Goal: Task Accomplishment & Management: Complete application form

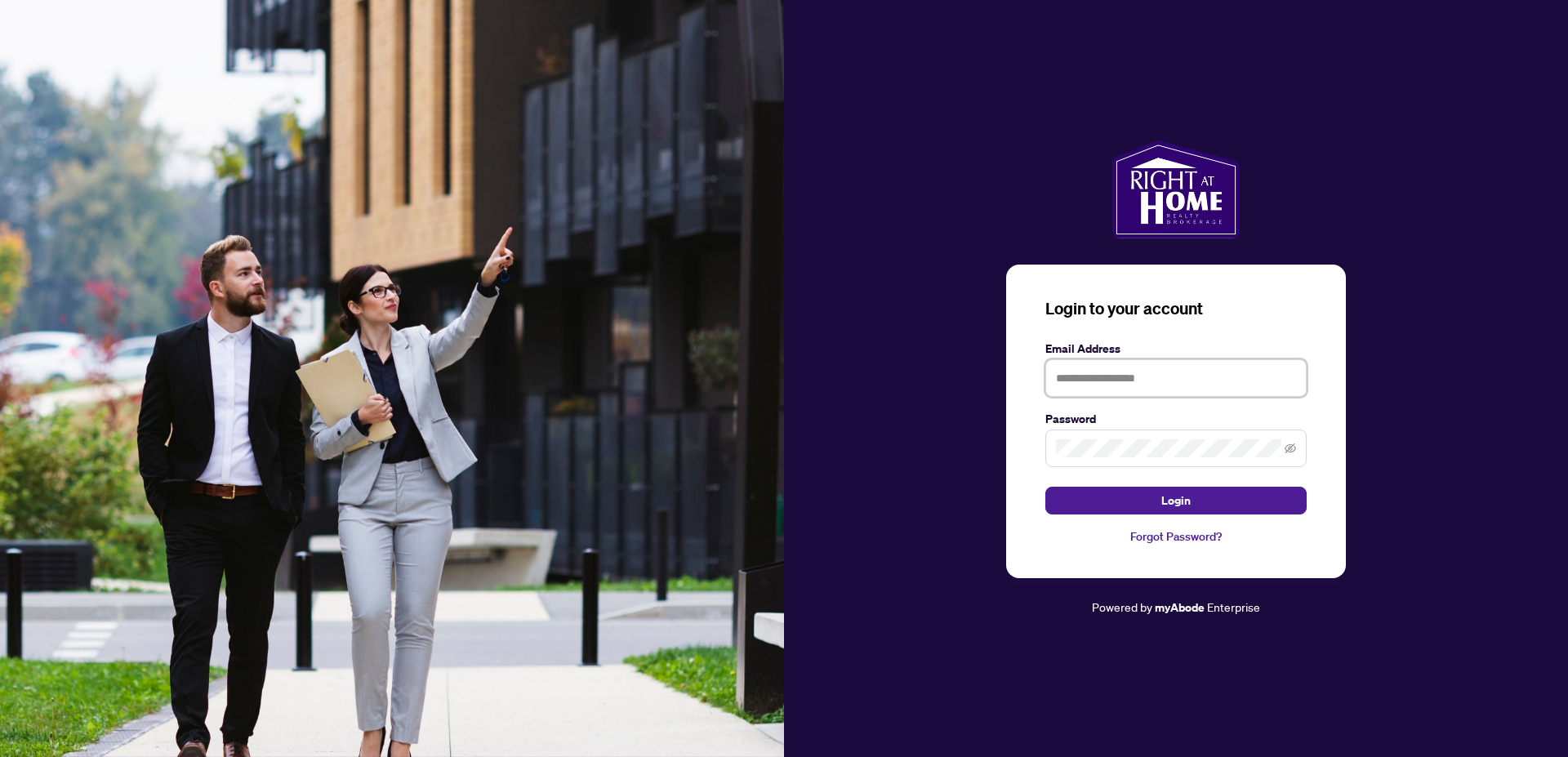
click at [1140, 380] on input "text" at bounding box center [1175, 378] width 261 height 37
type input "**********"
click at [1170, 496] on span "Login" at bounding box center [1176, 501] width 30 height 26
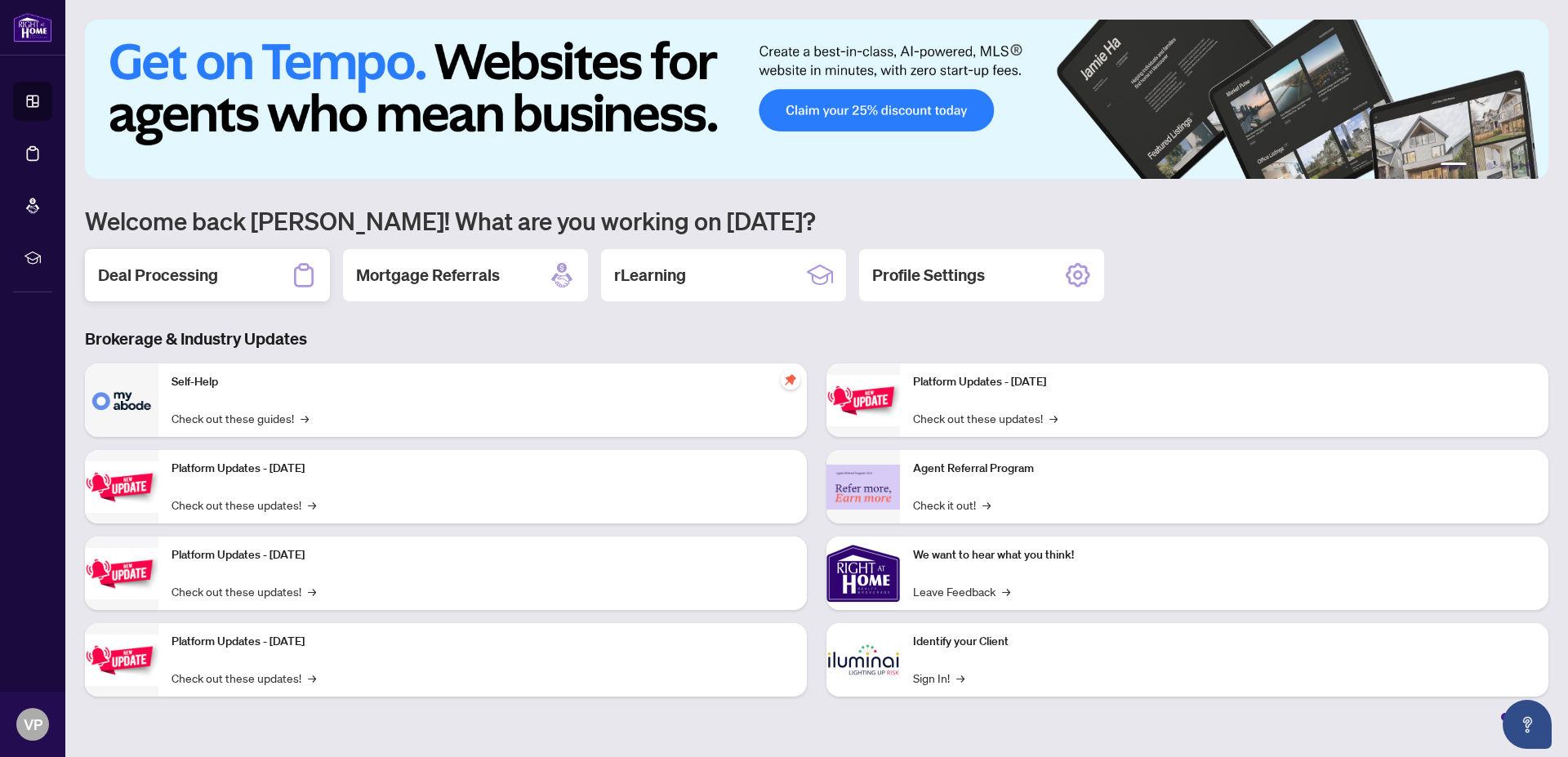
click at [243, 275] on div "Deal Processing" at bounding box center [207, 276] width 245 height 52
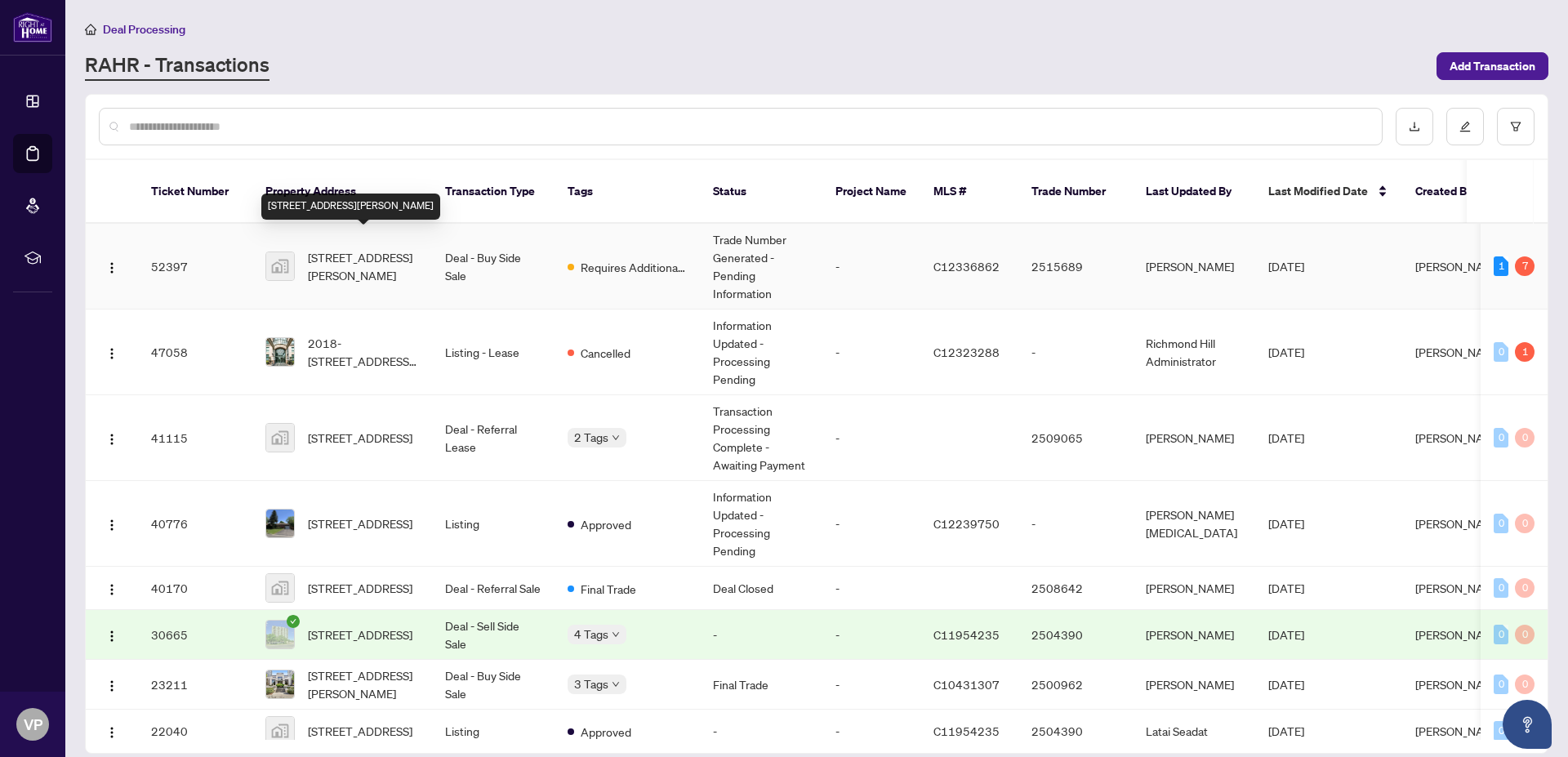
click at [384, 249] on span "[STREET_ADDRESS][PERSON_NAME]" at bounding box center [363, 266] width 111 height 36
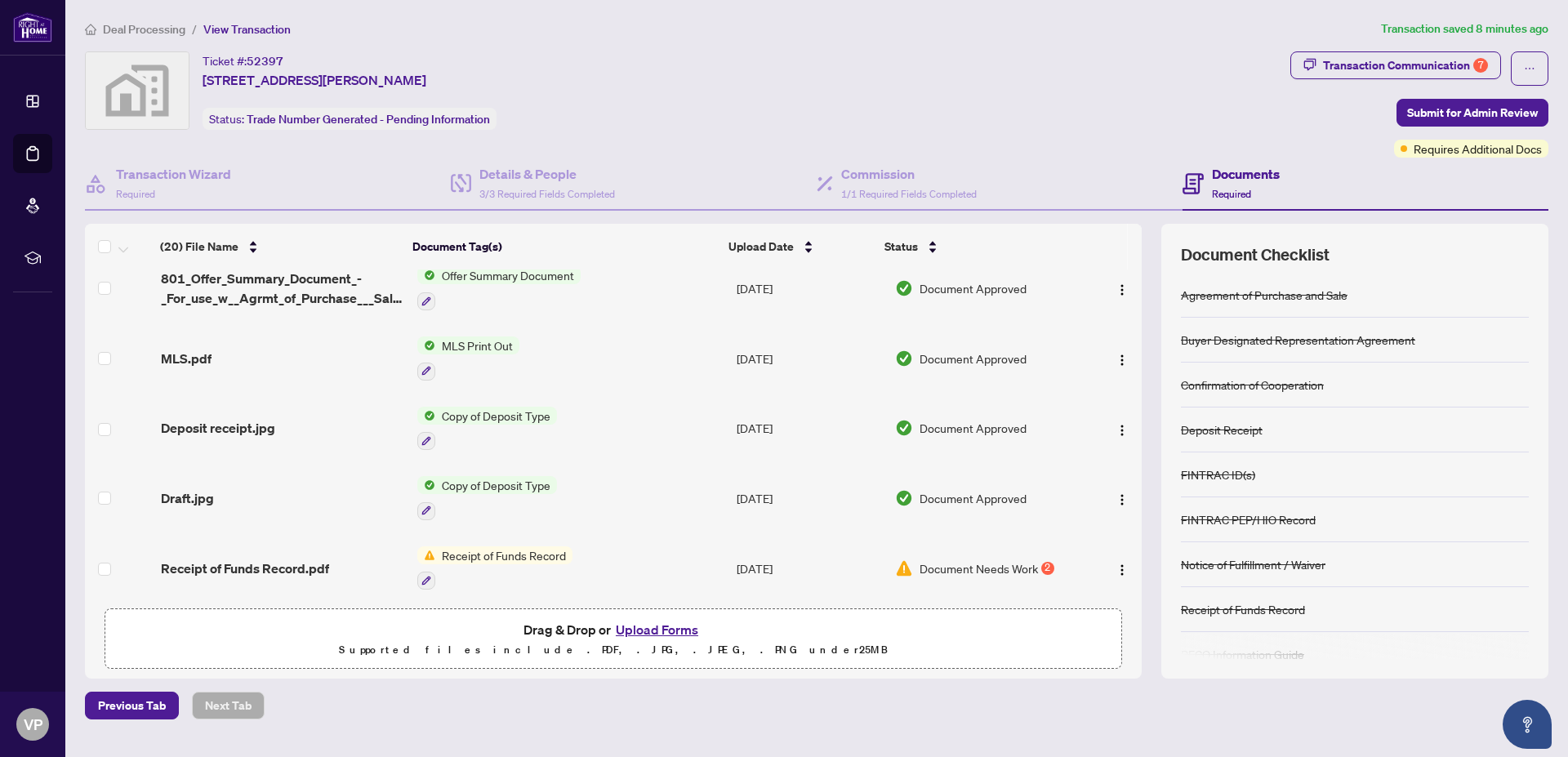
scroll to position [559, 0]
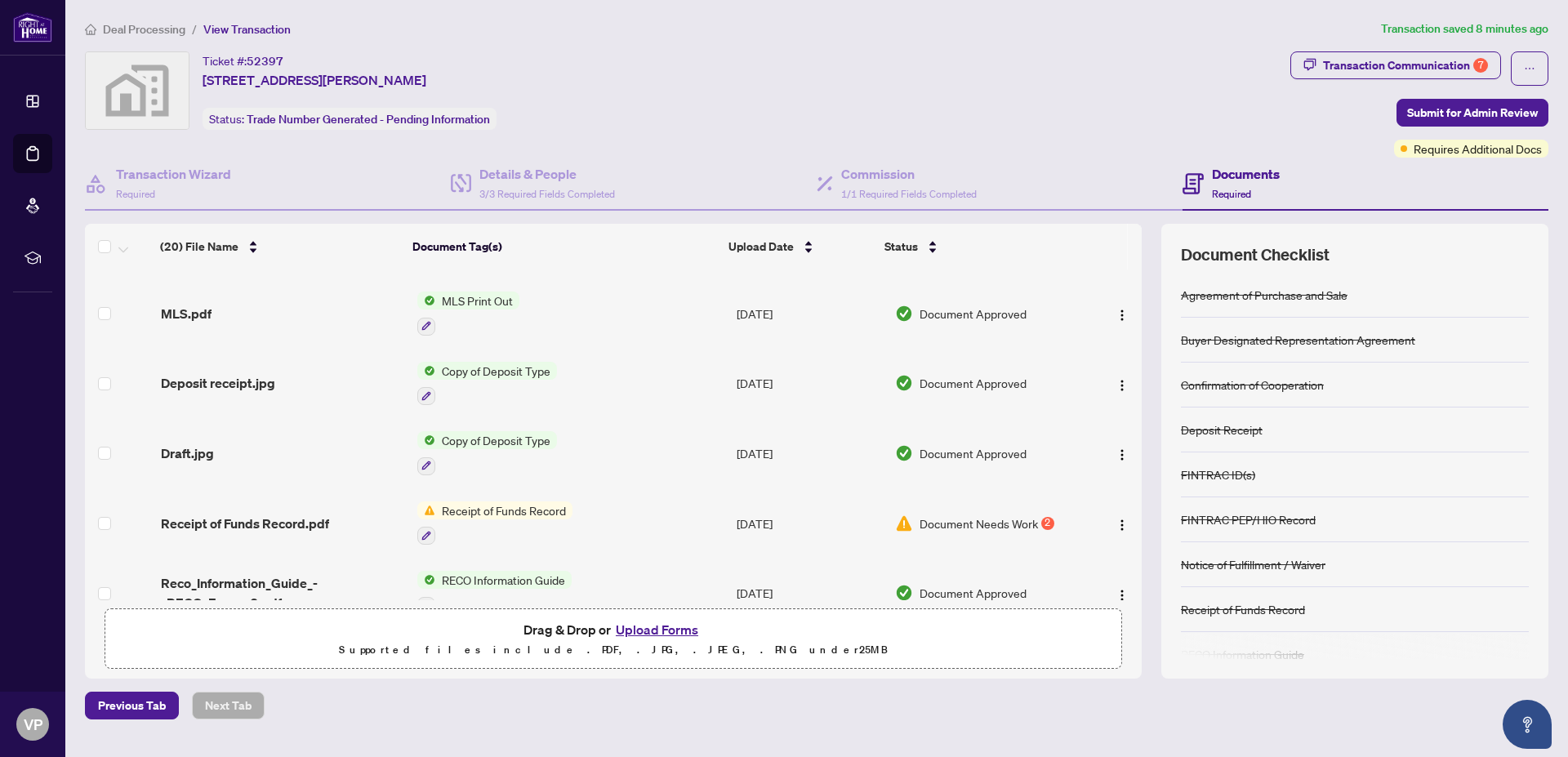
click at [982, 515] on span "Document Needs Work" at bounding box center [978, 523] width 118 height 18
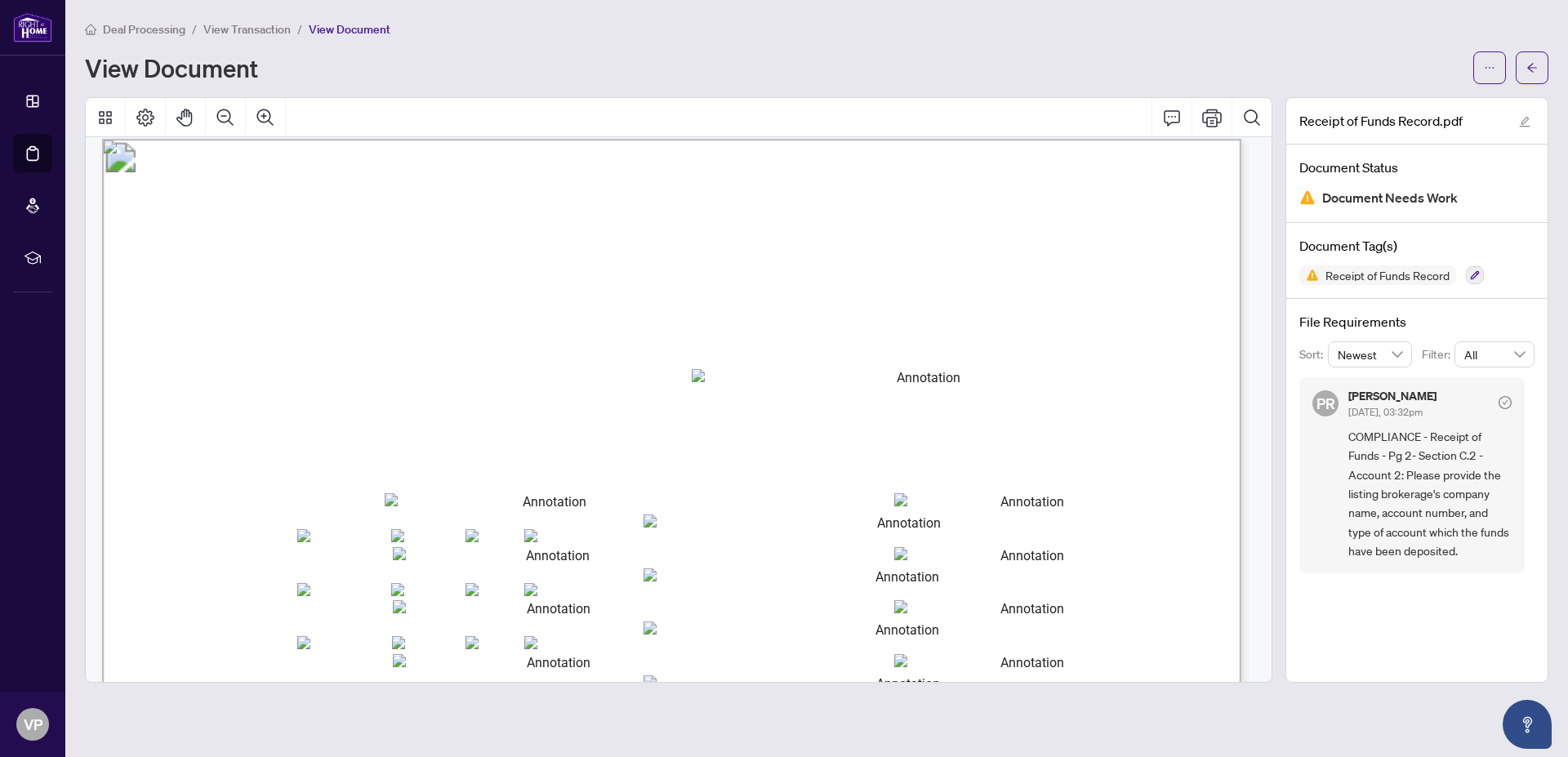
scroll to position [1544, 0]
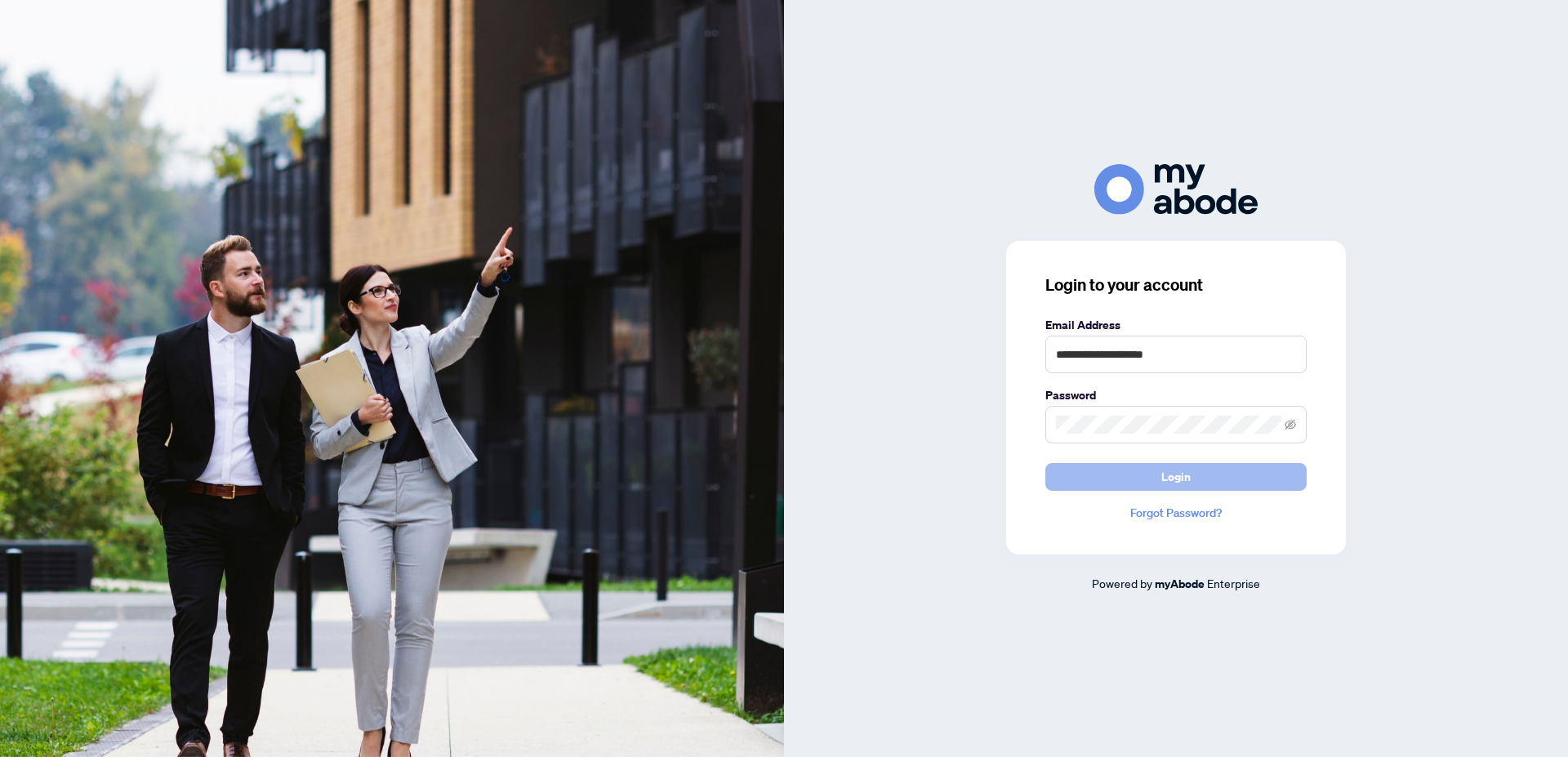
click at [1170, 476] on span "Login" at bounding box center [1176, 477] width 30 height 26
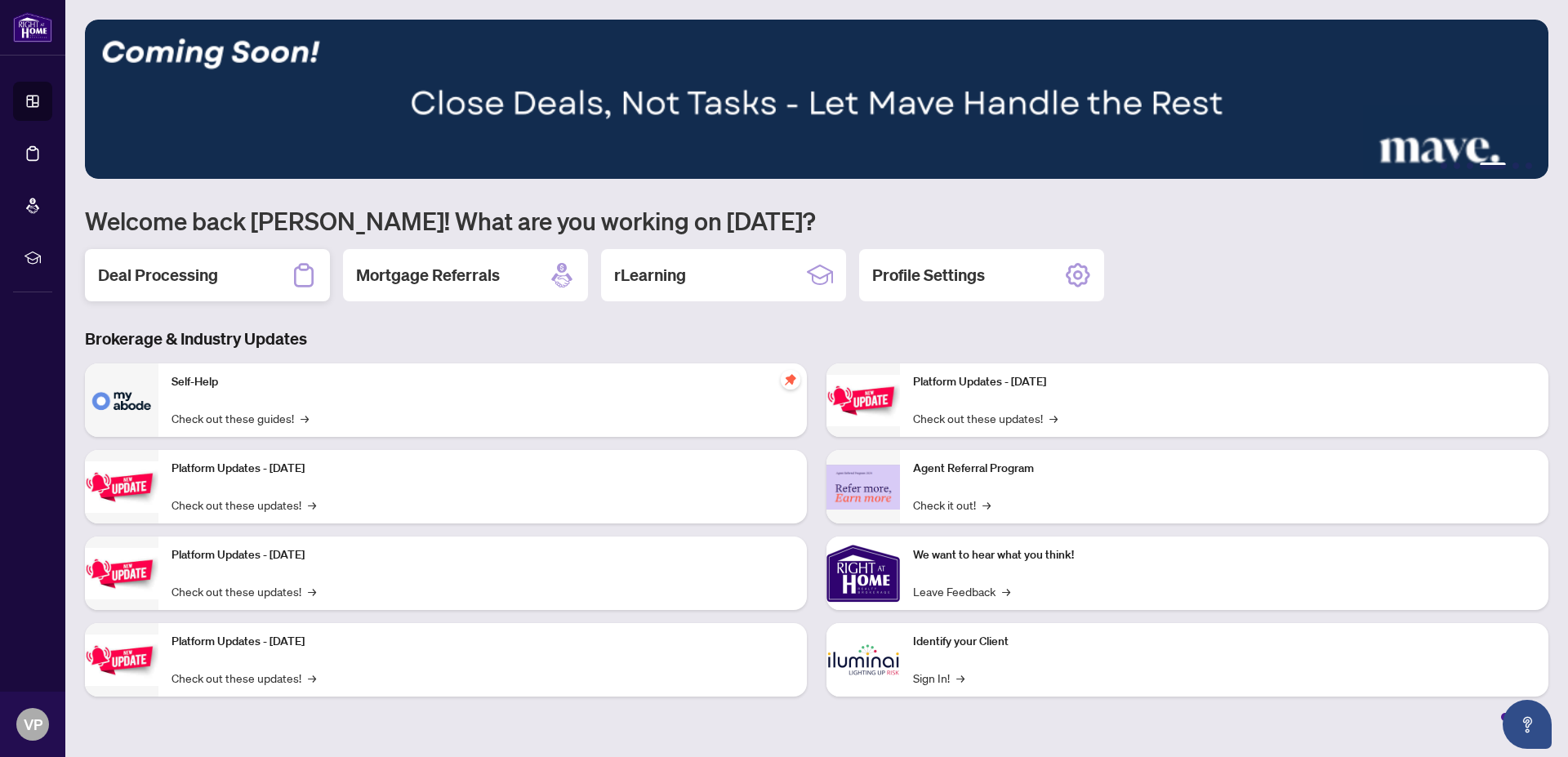
click at [233, 271] on div "Deal Processing" at bounding box center [207, 276] width 245 height 52
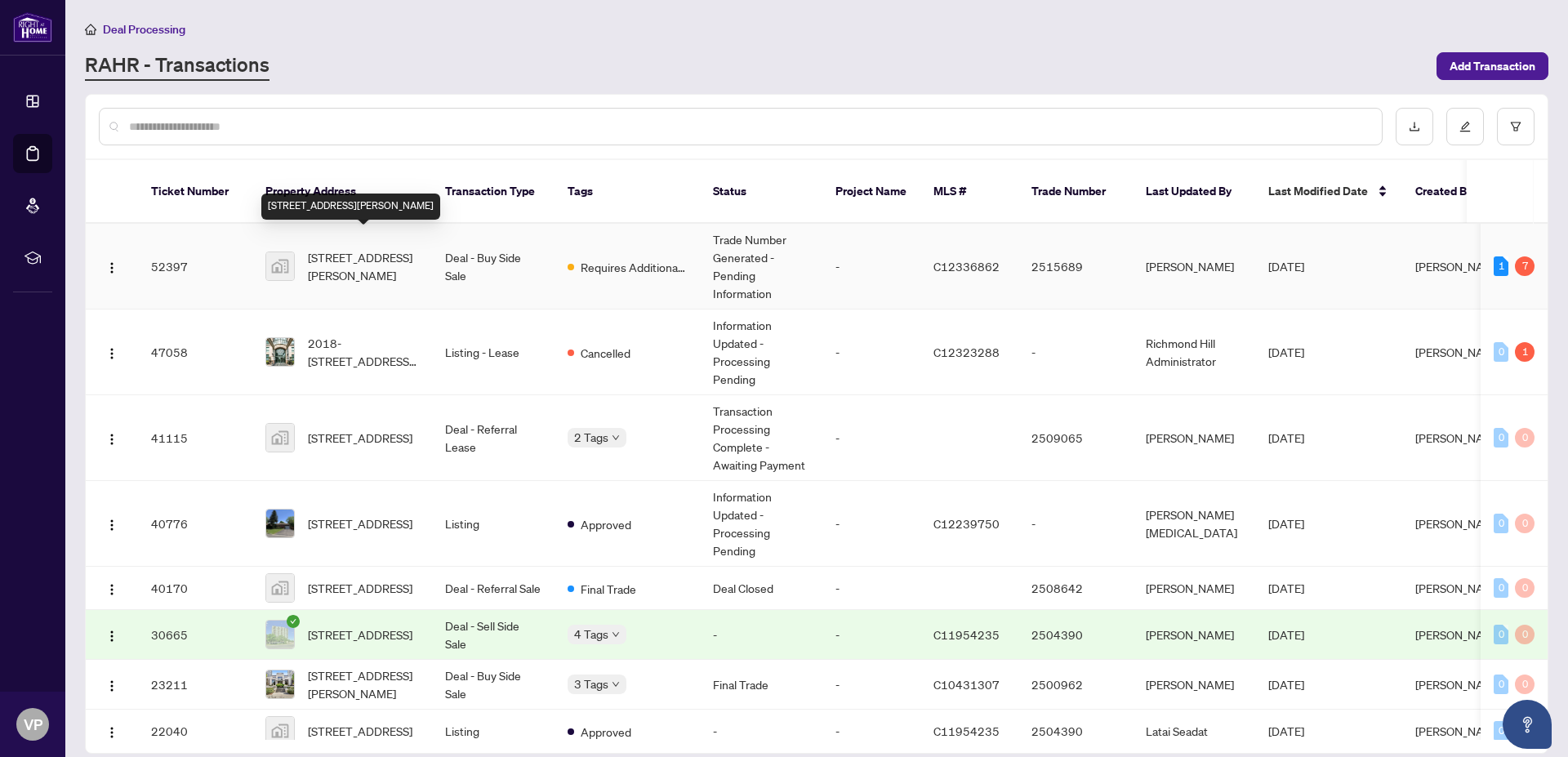
click at [359, 249] on span "[STREET_ADDRESS][PERSON_NAME]" at bounding box center [363, 266] width 111 height 36
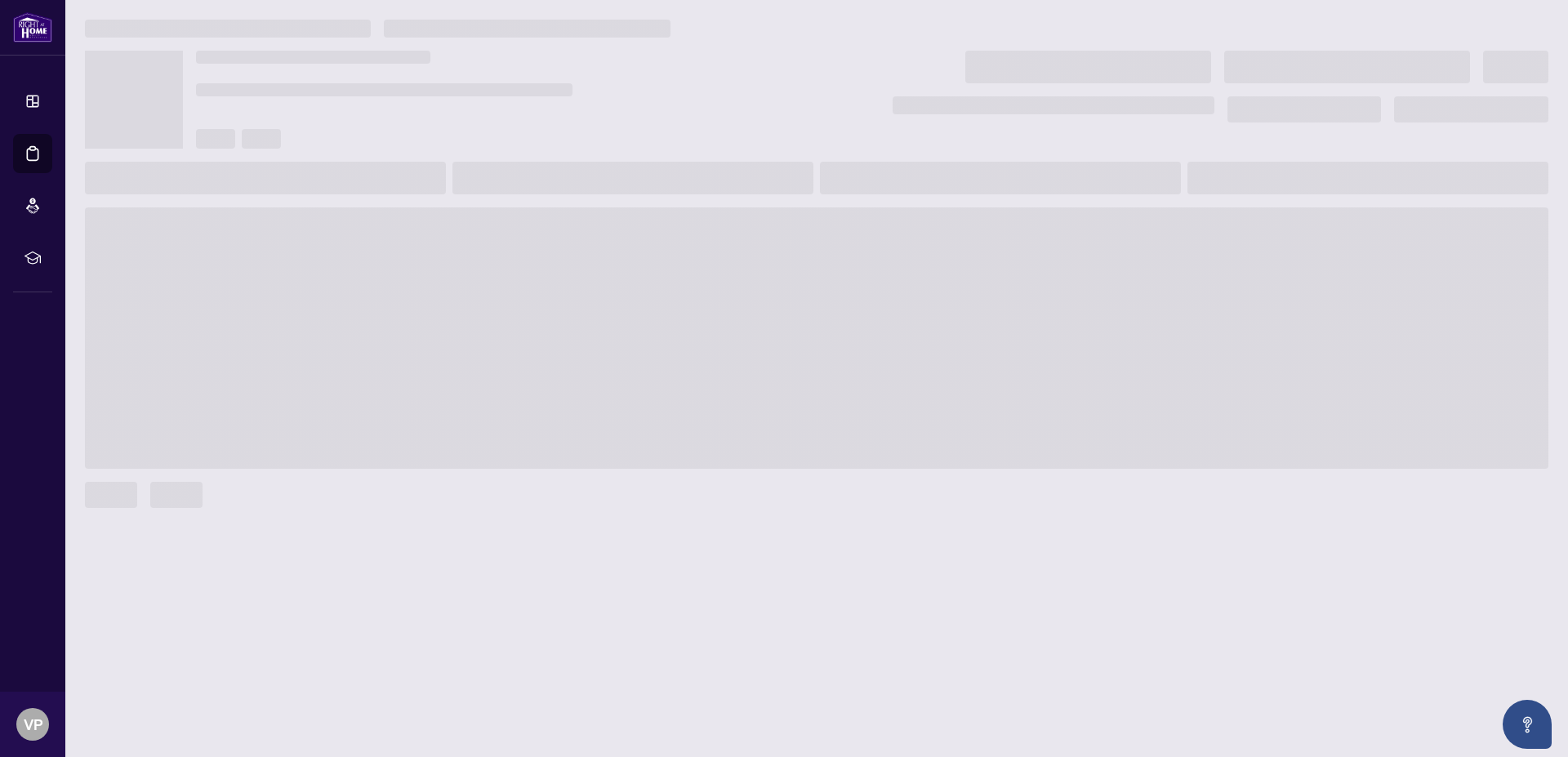
click at [359, 239] on main at bounding box center [816, 378] width 1502 height 757
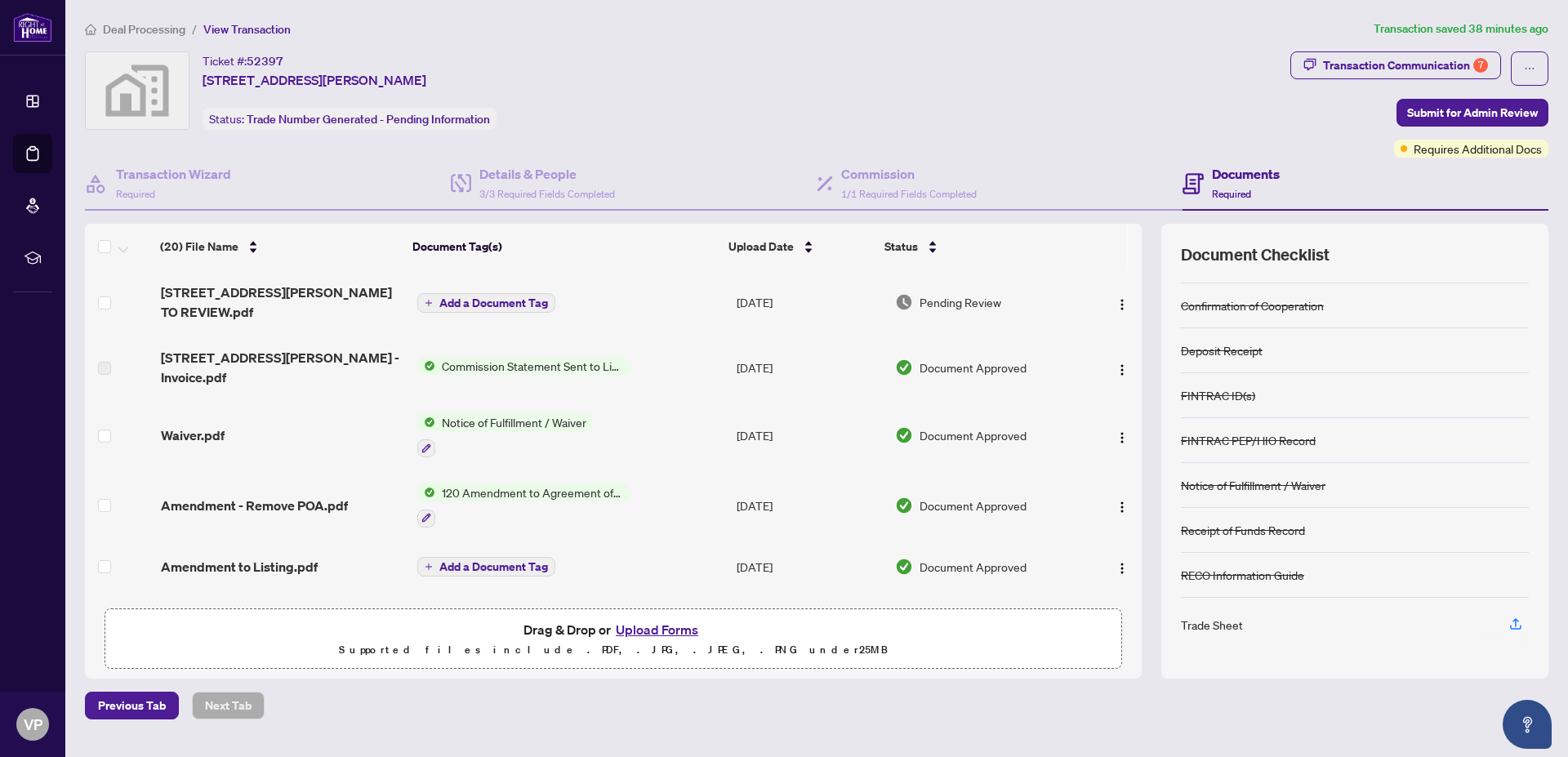
click at [480, 298] on span "Add a Document Tag" at bounding box center [493, 303] width 109 height 11
click at [480, 298] on div "Manage document tags Please browse the list or search to apply tags to: 1808-11…" at bounding box center [784, 378] width 1568 height 757
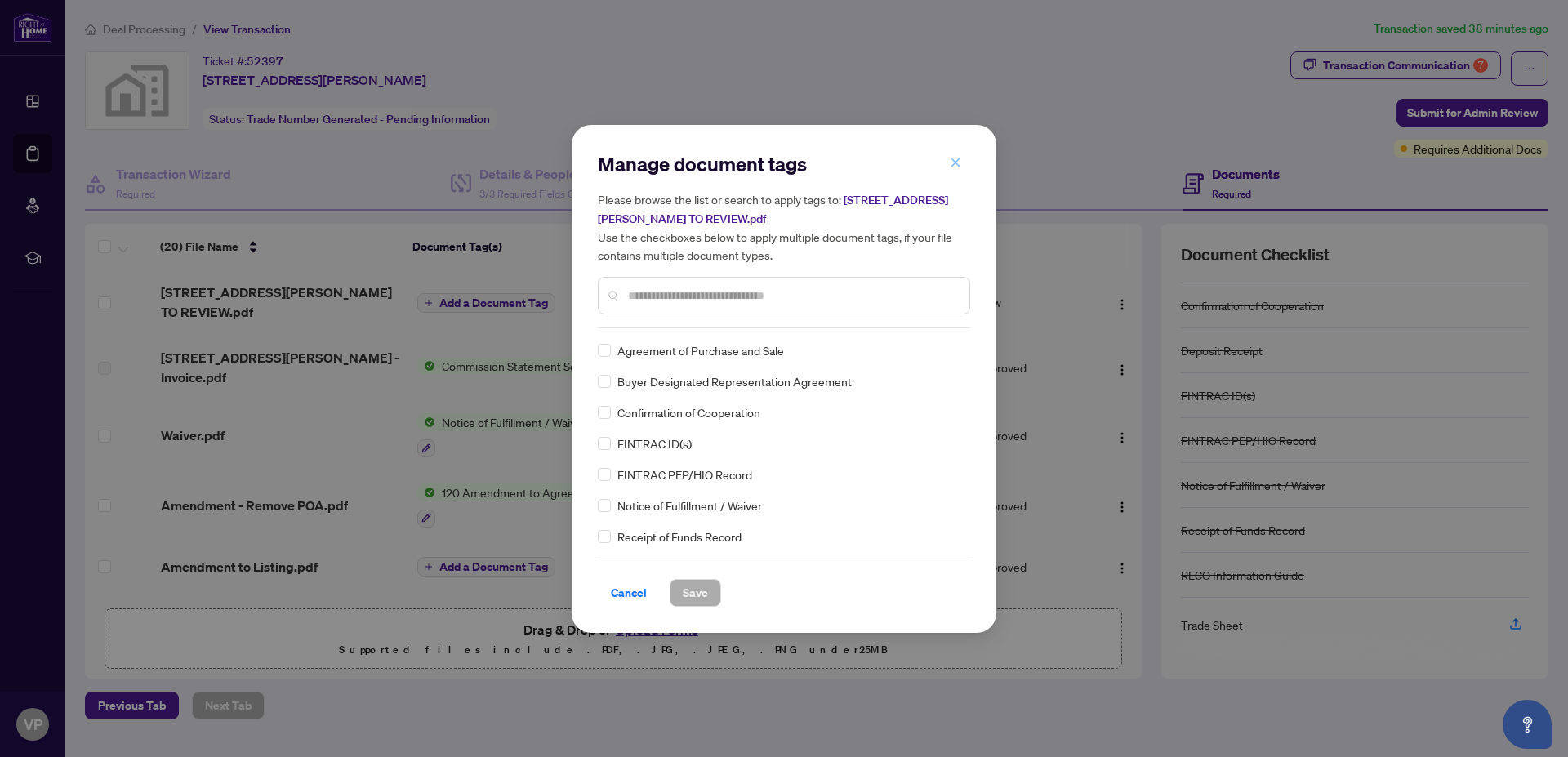
click at [956, 163] on icon "close" at bounding box center [956, 163] width 9 height 9
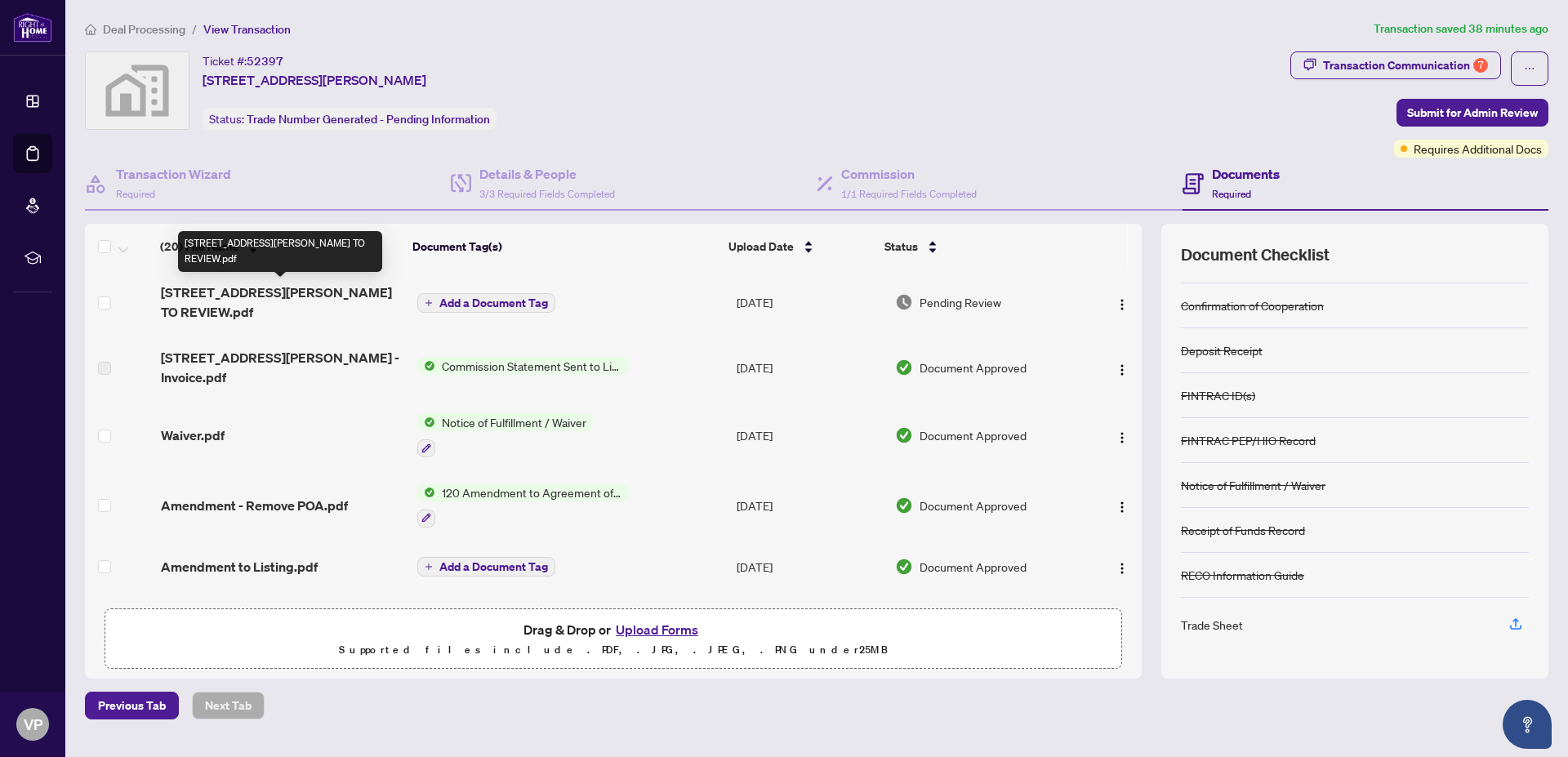
click at [216, 291] on span "[STREET_ADDRESS][PERSON_NAME] TO REVIEW.pdf" at bounding box center [282, 303] width 243 height 39
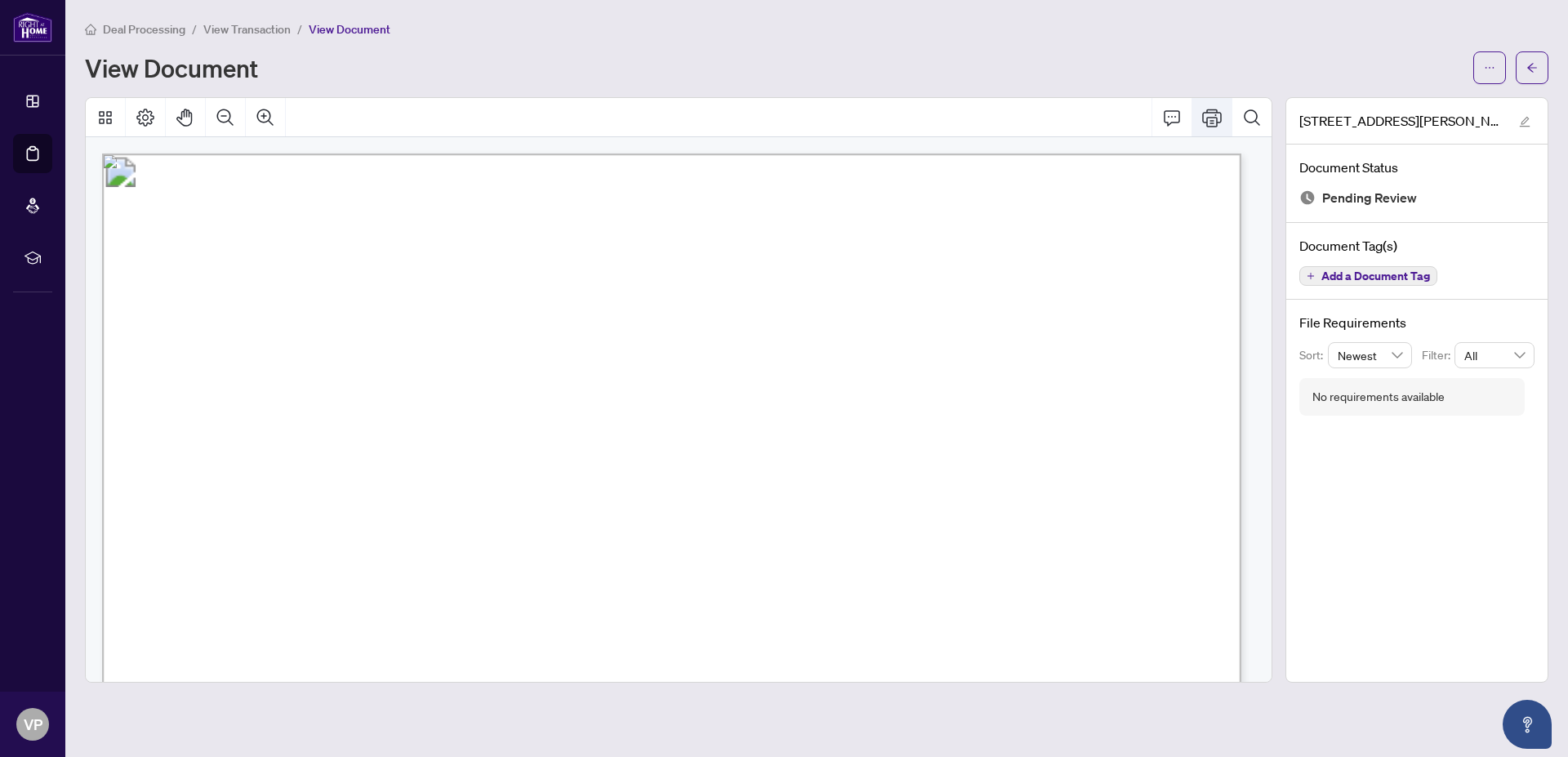
click at [1211, 118] on icon "Print" at bounding box center [1211, 117] width 20 height 20
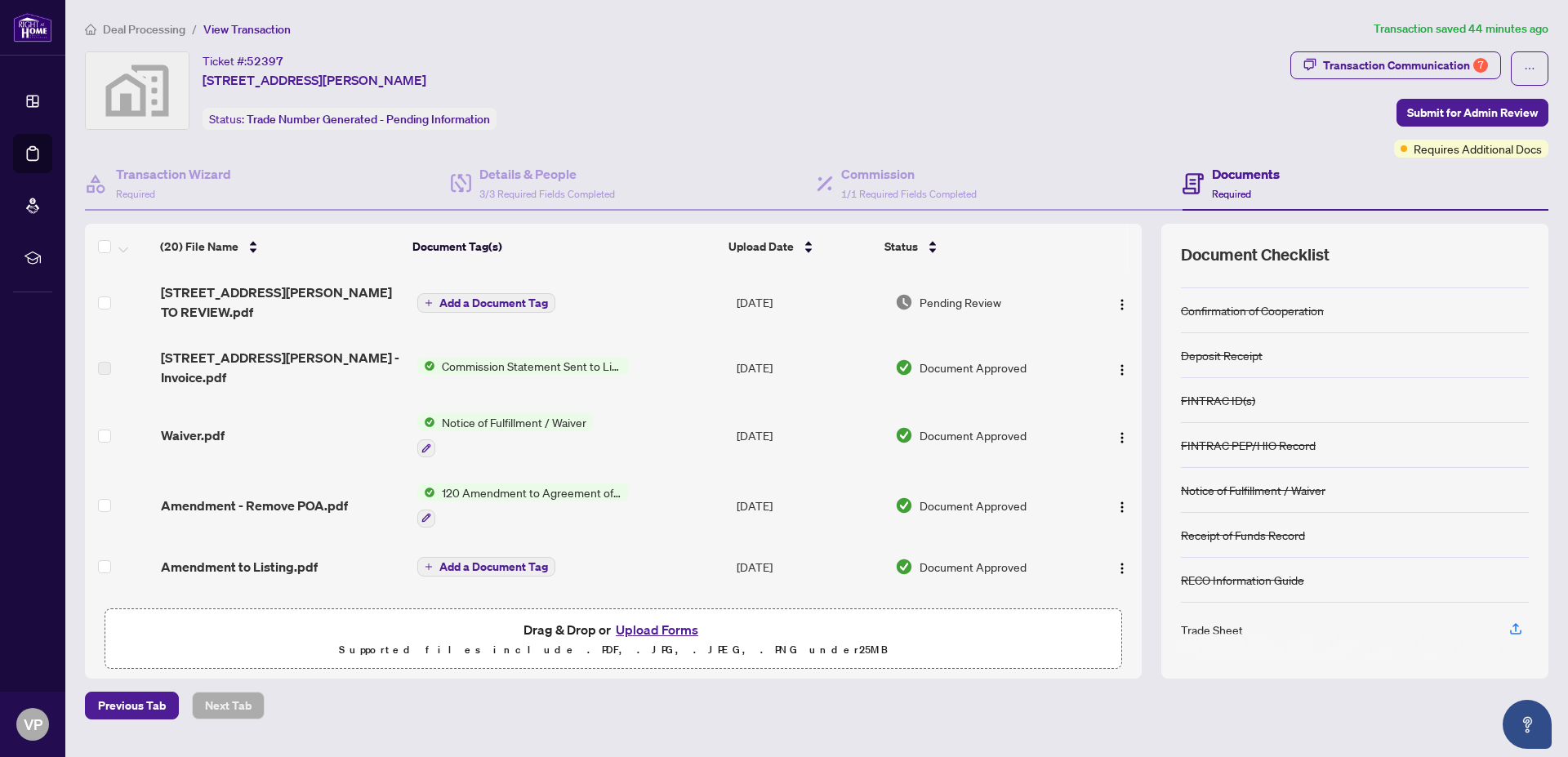
scroll to position [79, 0]
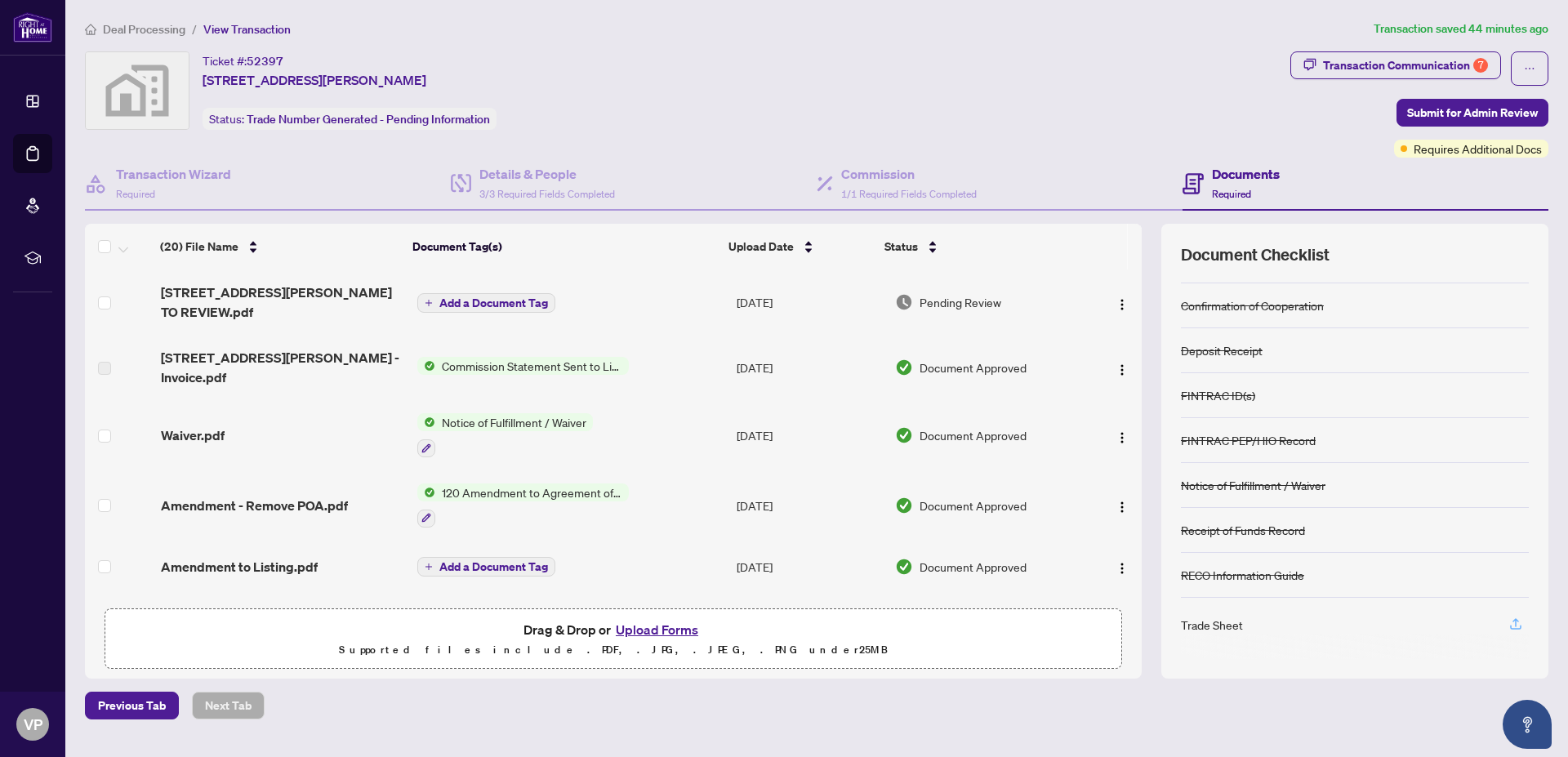
click at [1508, 622] on icon "button" at bounding box center [1515, 624] width 15 height 15
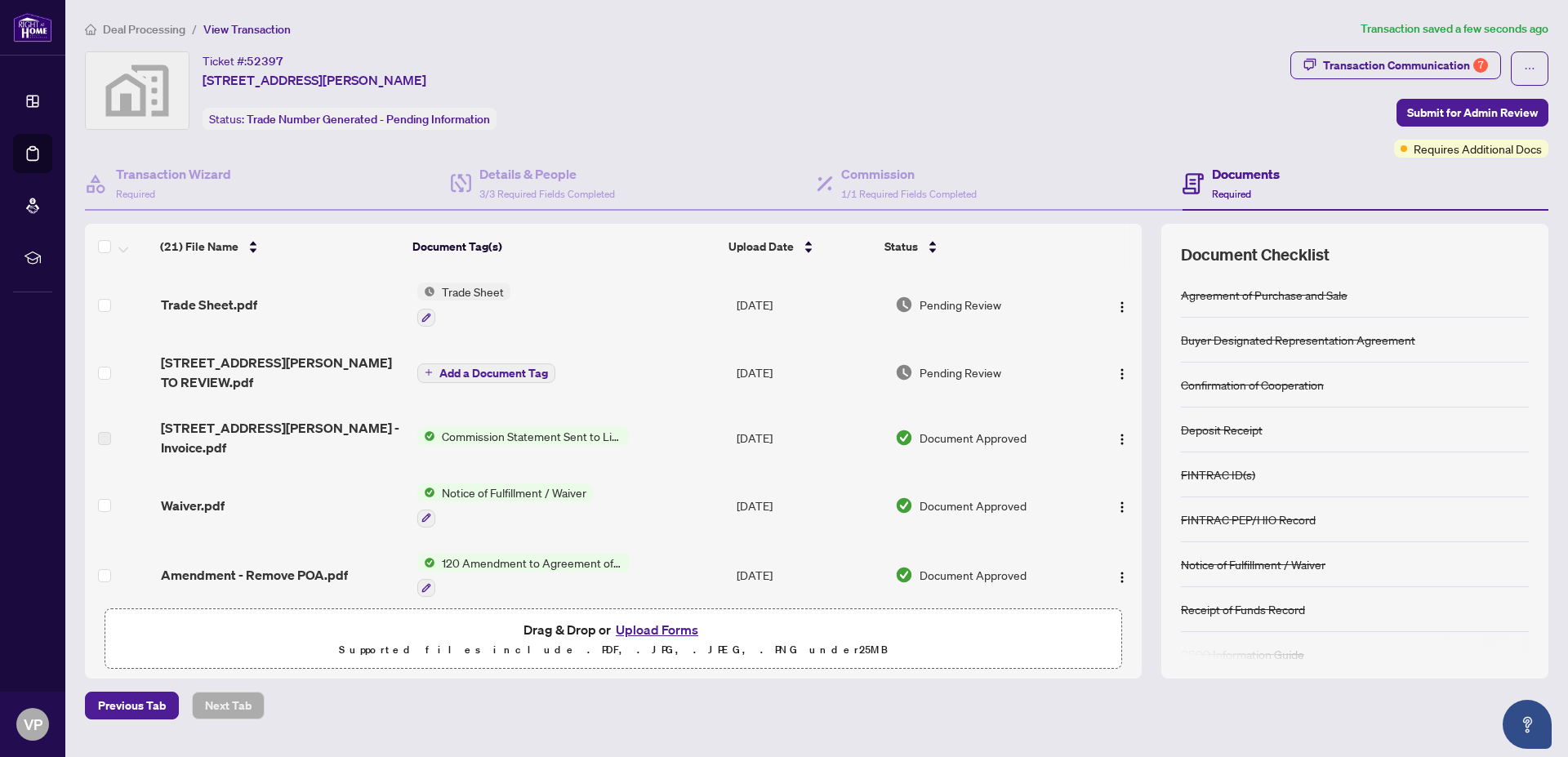
click at [654, 629] on button "Upload Forms" at bounding box center [656, 629] width 92 height 21
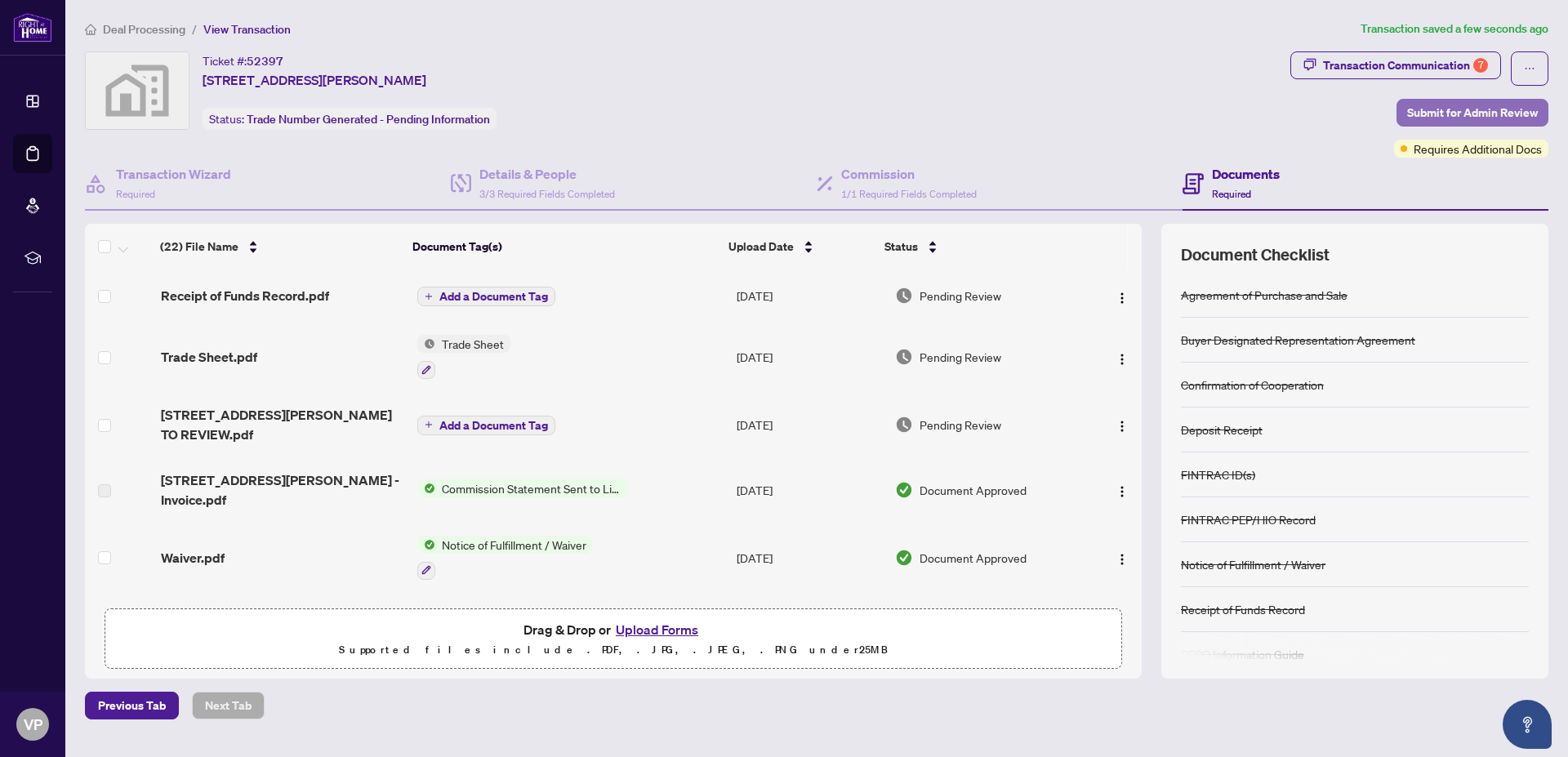
click at [1481, 109] on span "Submit for Admin Review" at bounding box center [1472, 113] width 130 height 26
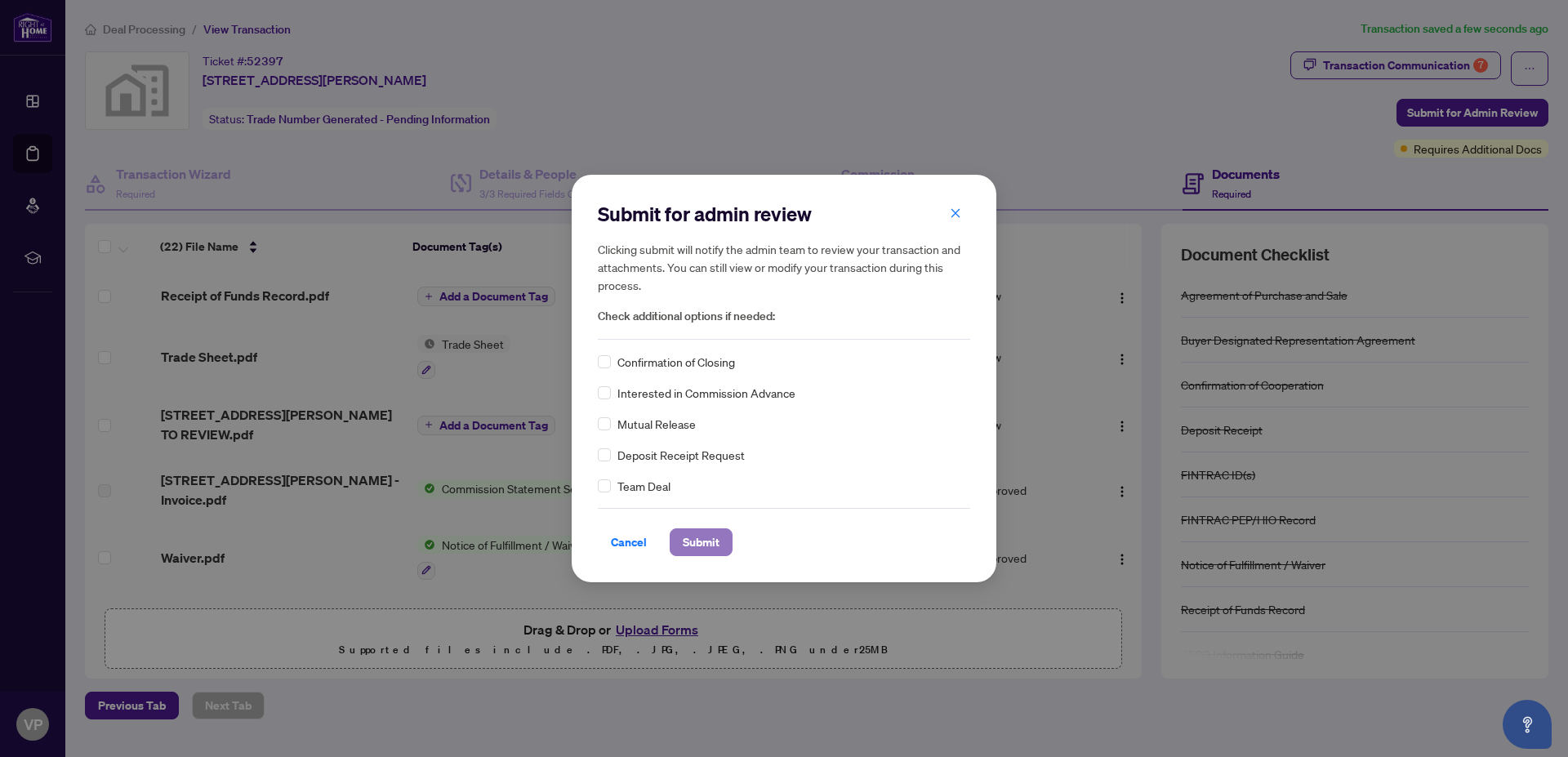
click at [696, 540] on span "Submit" at bounding box center [700, 543] width 36 height 26
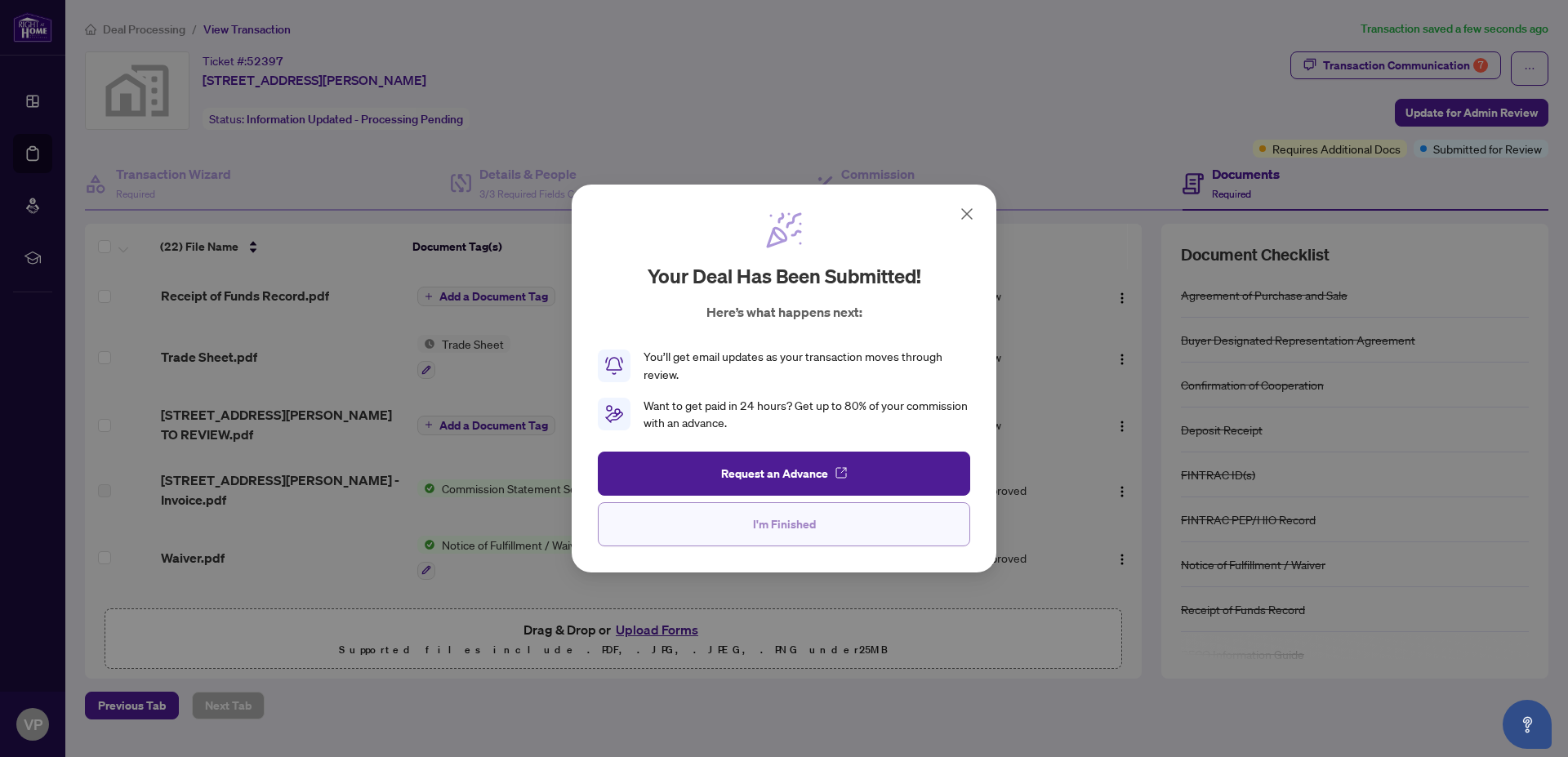
click at [783, 526] on span "I'm Finished" at bounding box center [784, 524] width 63 height 26
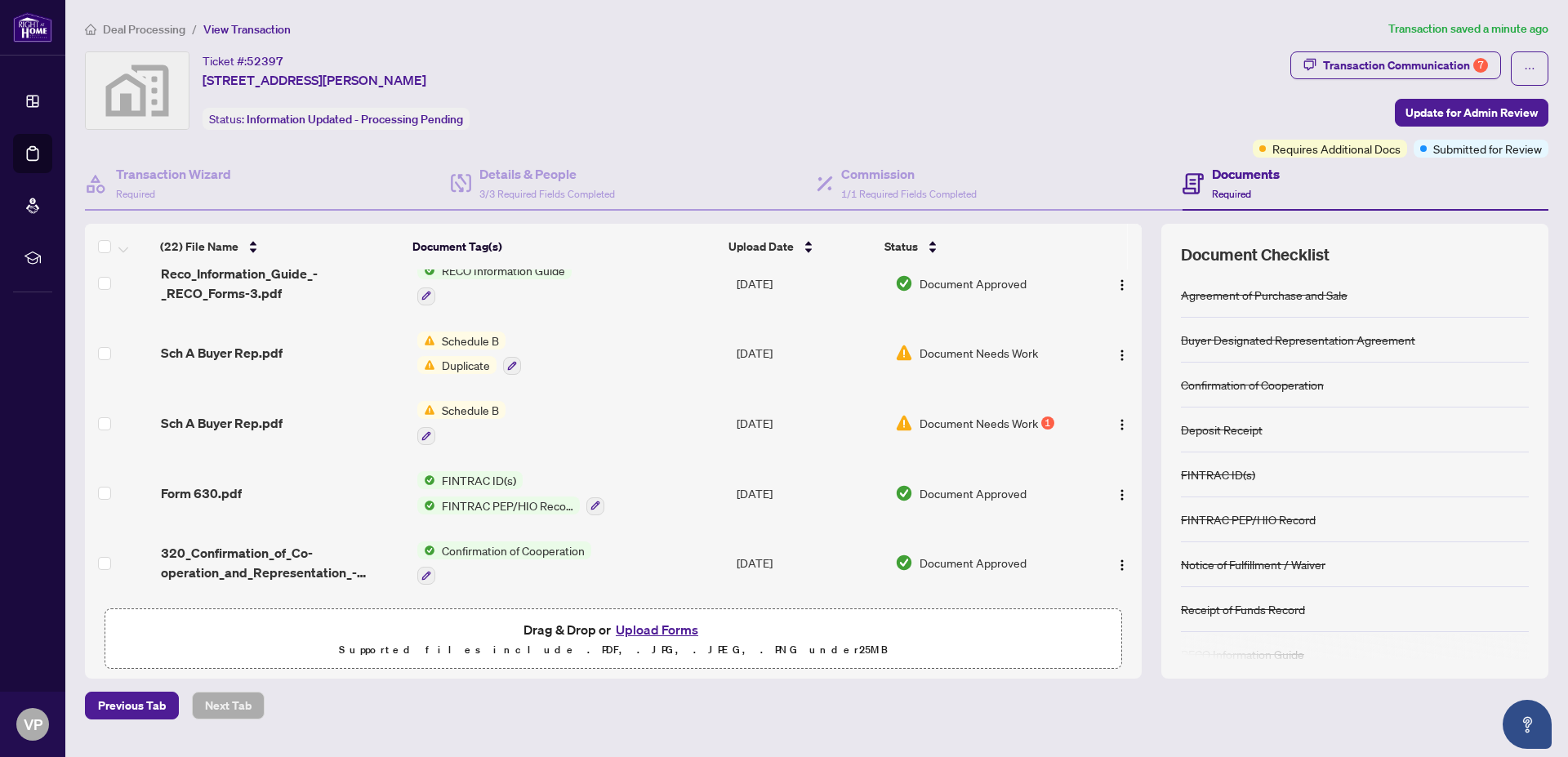
scroll to position [1119, 0]
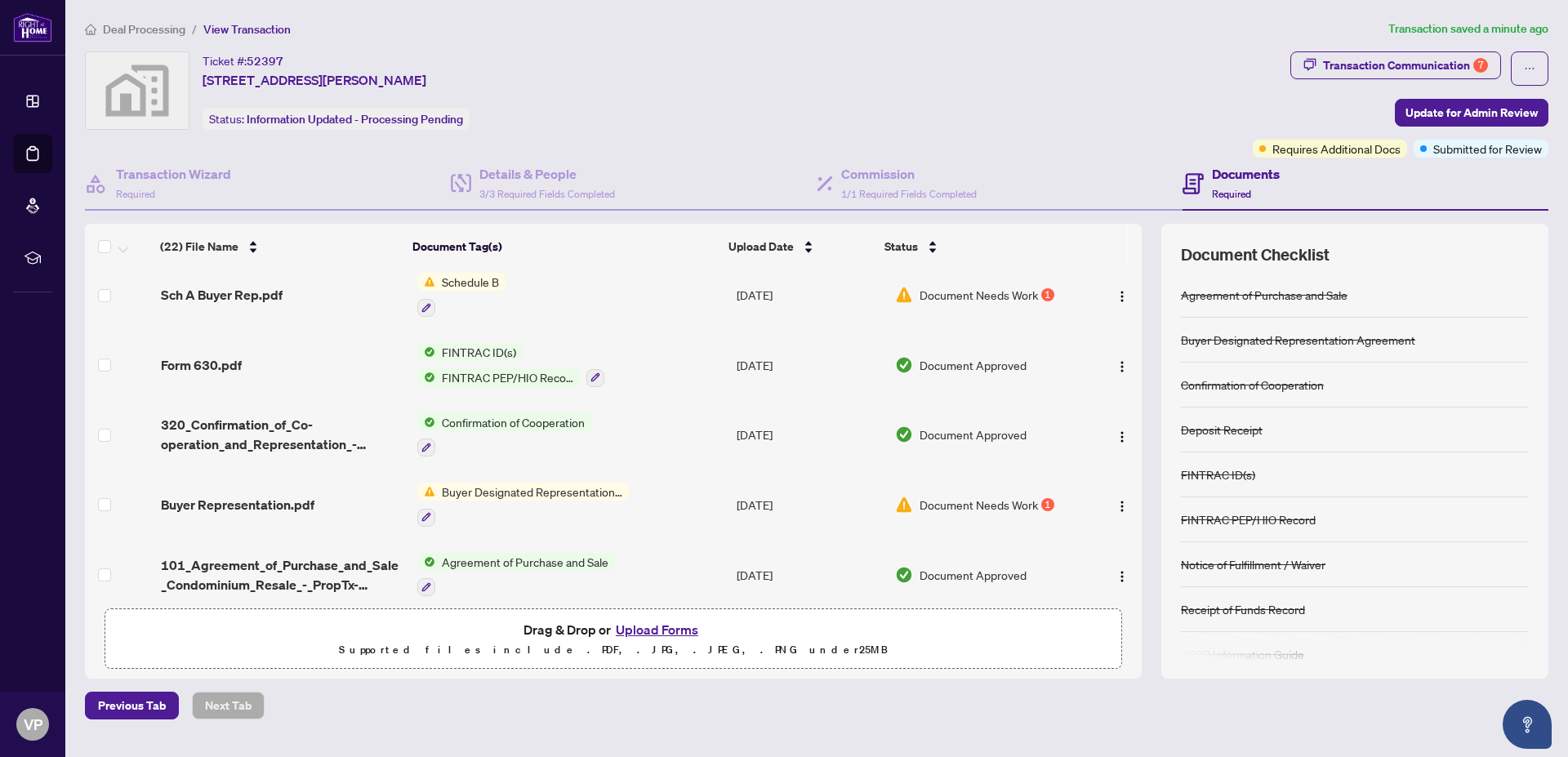
click at [534, 483] on span "Buyer Designated Representation Agreement" at bounding box center [532, 492] width 194 height 18
click at [509, 483] on span "Buyer Designated Representation Agreement" at bounding box center [532, 492] width 194 height 18
click at [216, 495] on span "Buyer Representation.pdf" at bounding box center [237, 505] width 154 height 20
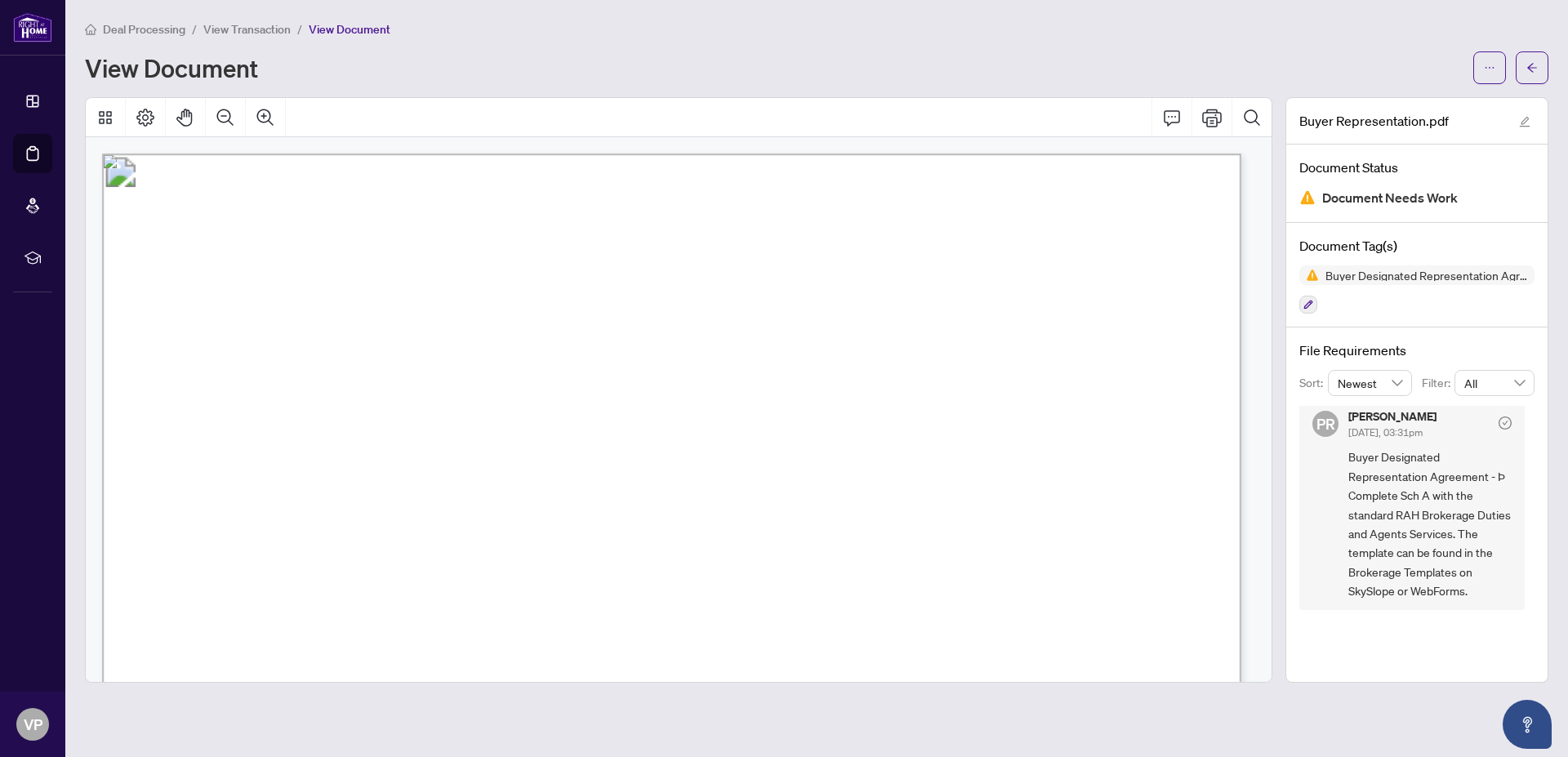
scroll to position [11, 0]
drag, startPoint x: 1519, startPoint y: 576, endPoint x: 1508, endPoint y: 621, distance: 46.3
click at [1508, 610] on div "PR Puvitha Ramachandran Sep/29/2025, 03:31pm Buyer Designated Representation Ag…" at bounding box center [1416, 507] width 235 height 204
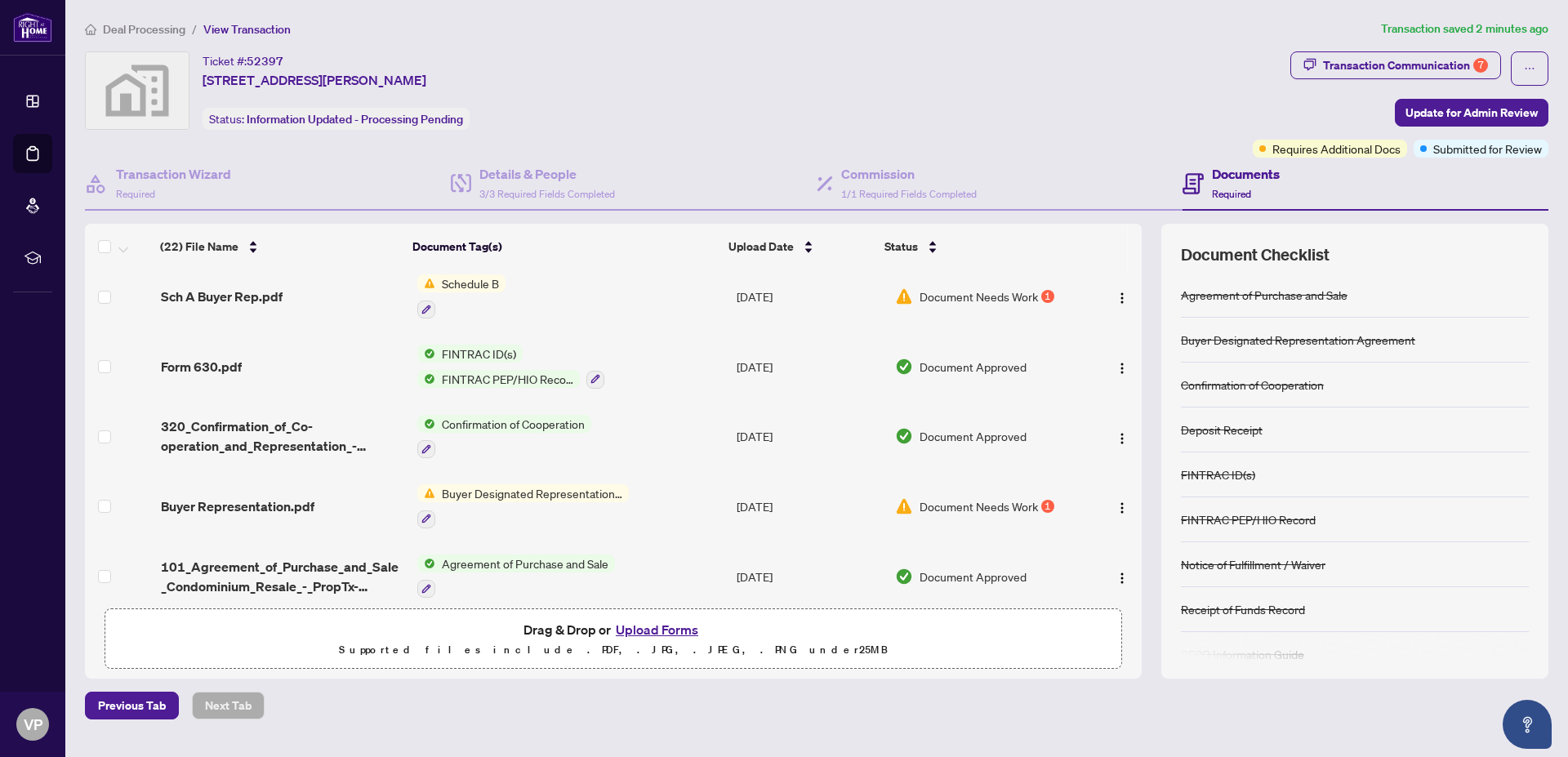
scroll to position [1119, 0]
click at [664, 629] on button "Upload Forms" at bounding box center [656, 629] width 92 height 21
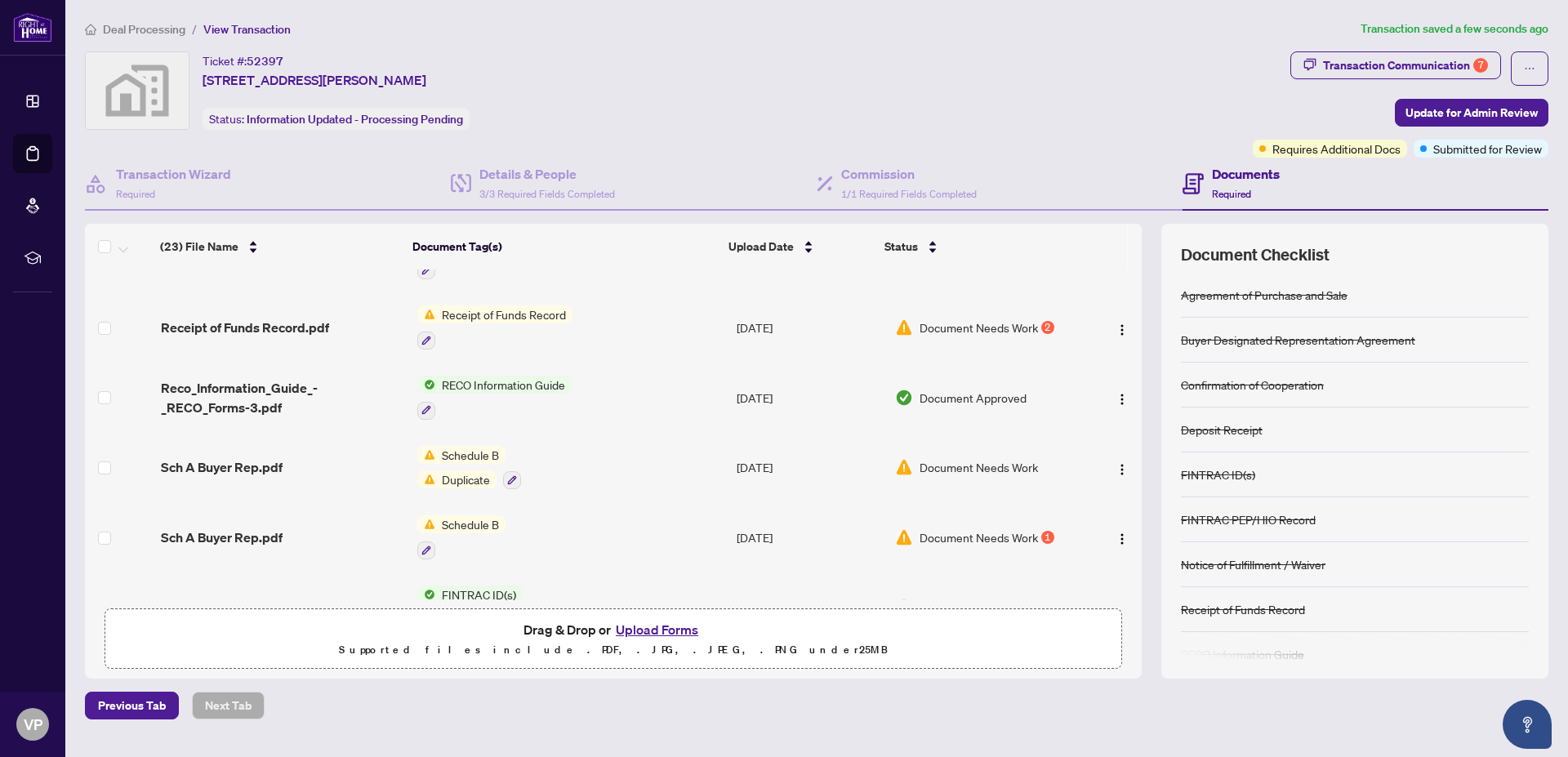
scroll to position [892, 0]
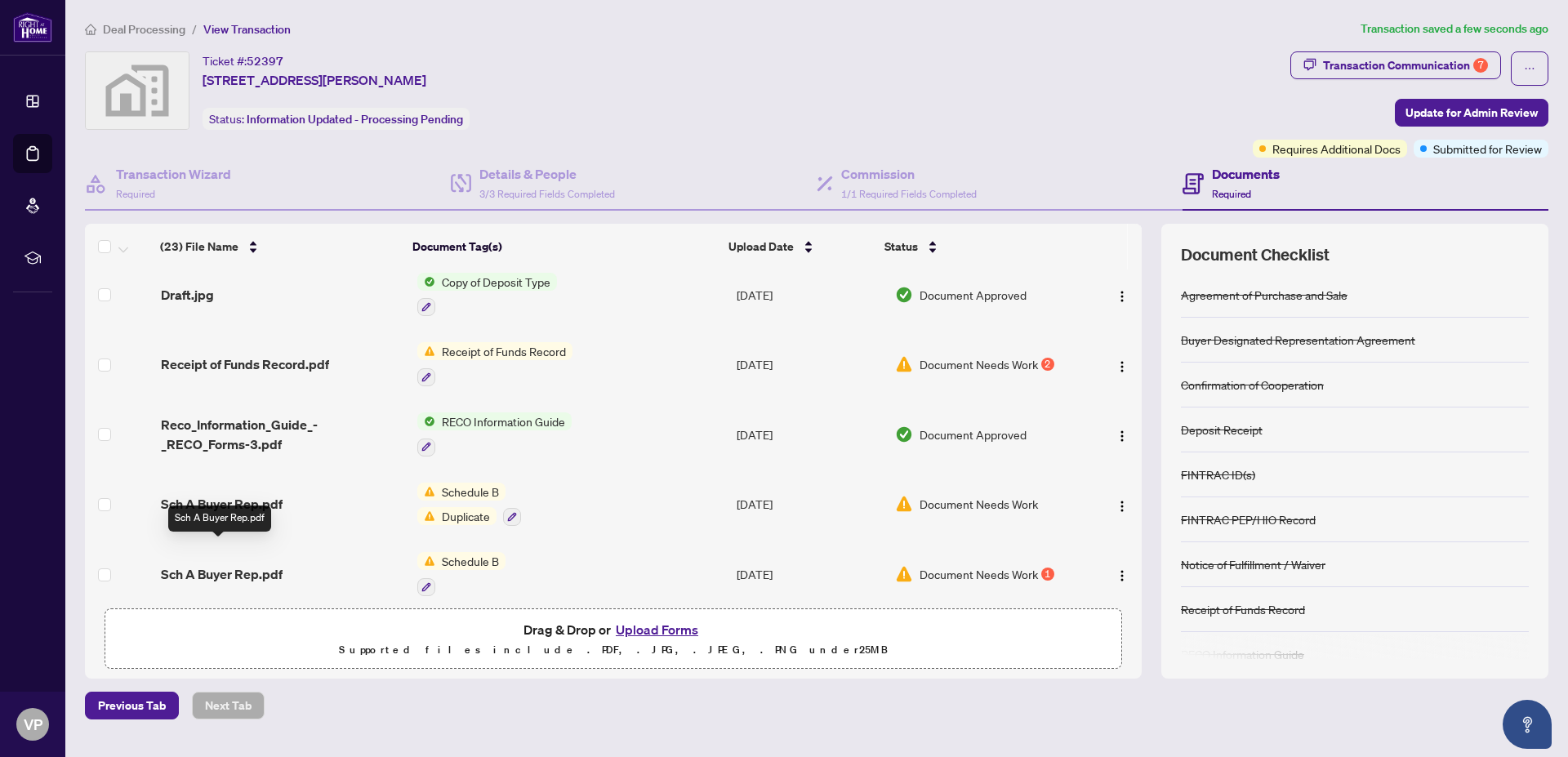
click at [245, 564] on span "Sch A Buyer Rep.pdf" at bounding box center [221, 574] width 122 height 20
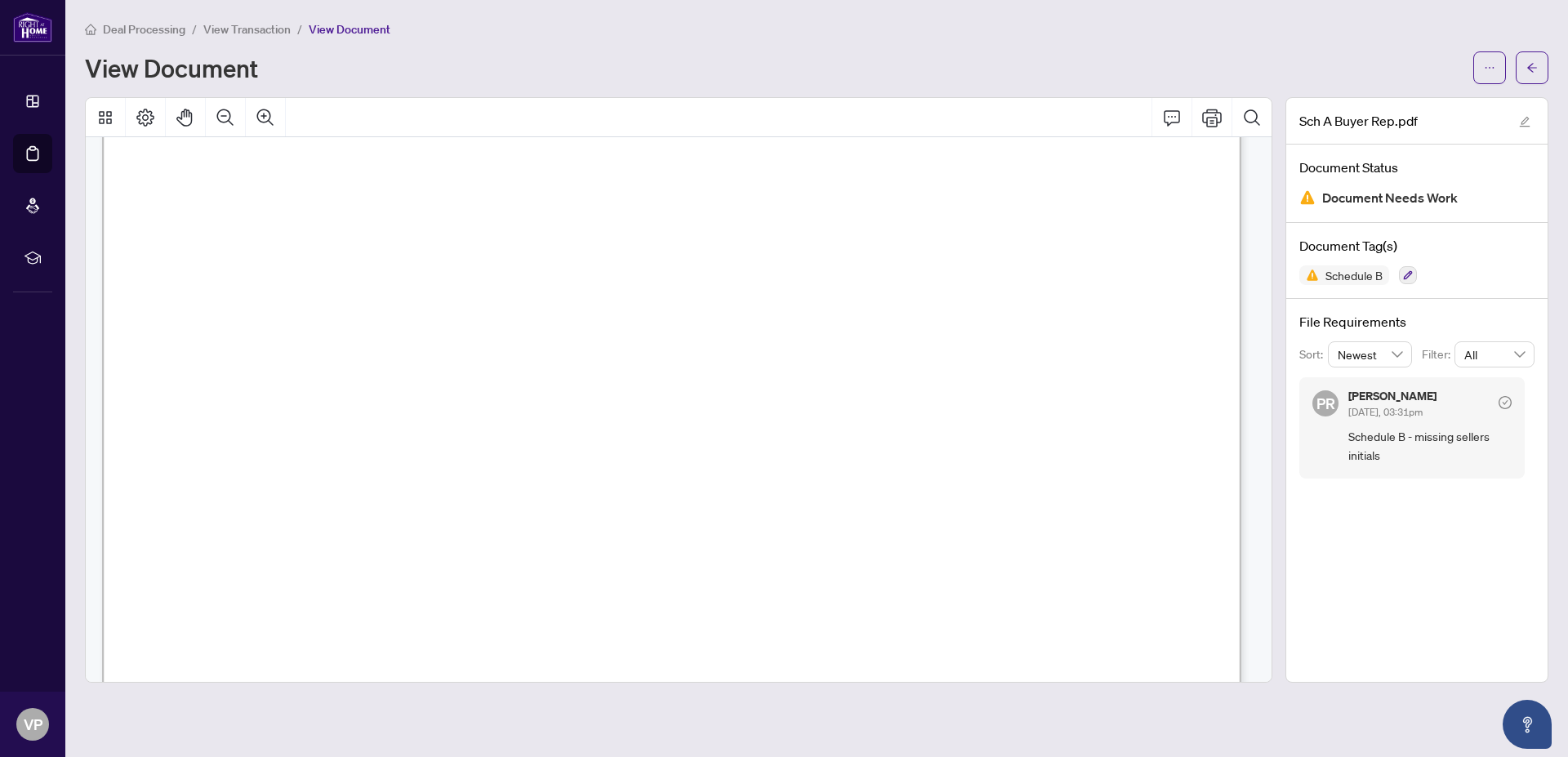
scroll to position [1548, 0]
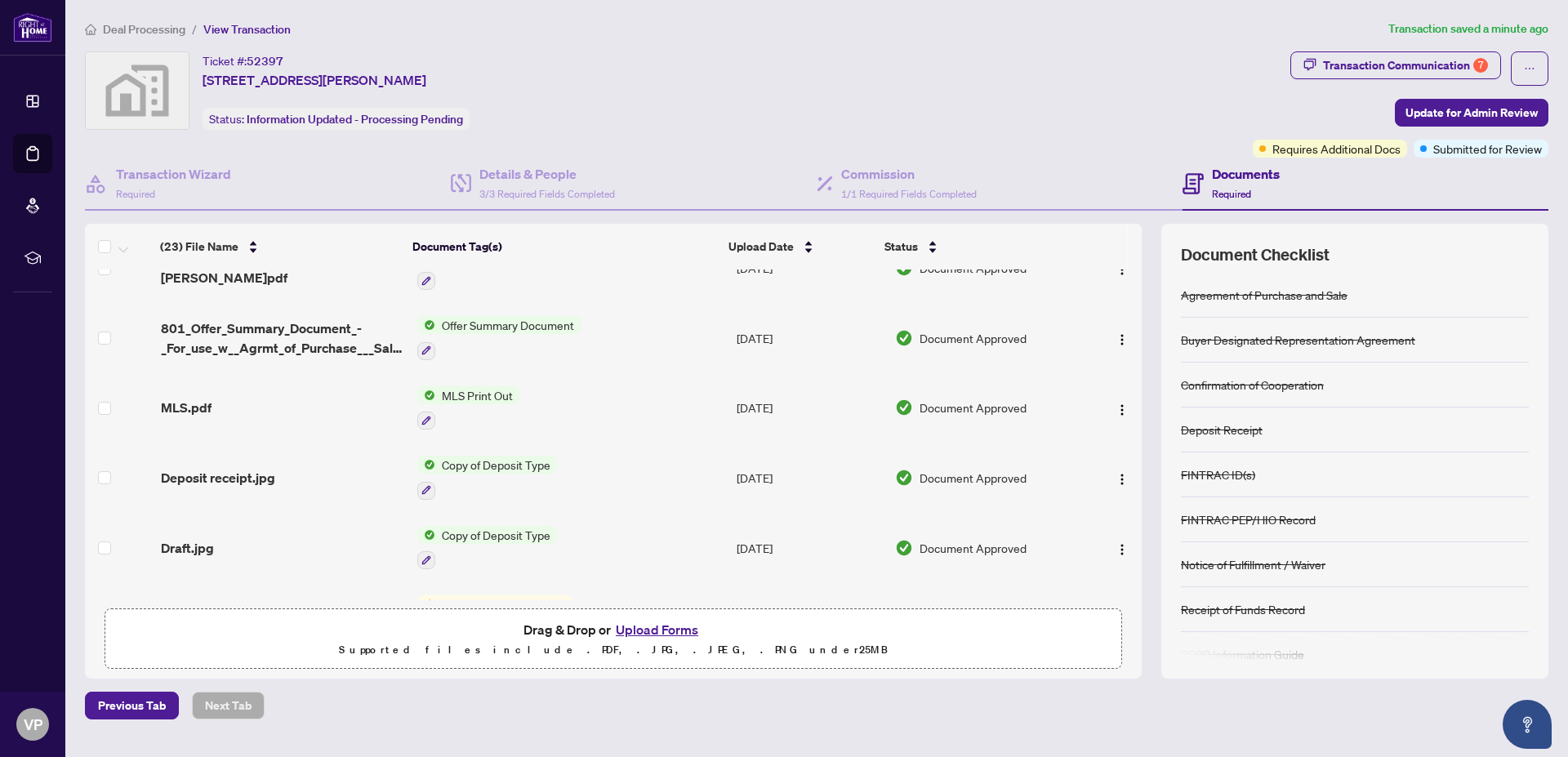
scroll to position [652, 0]
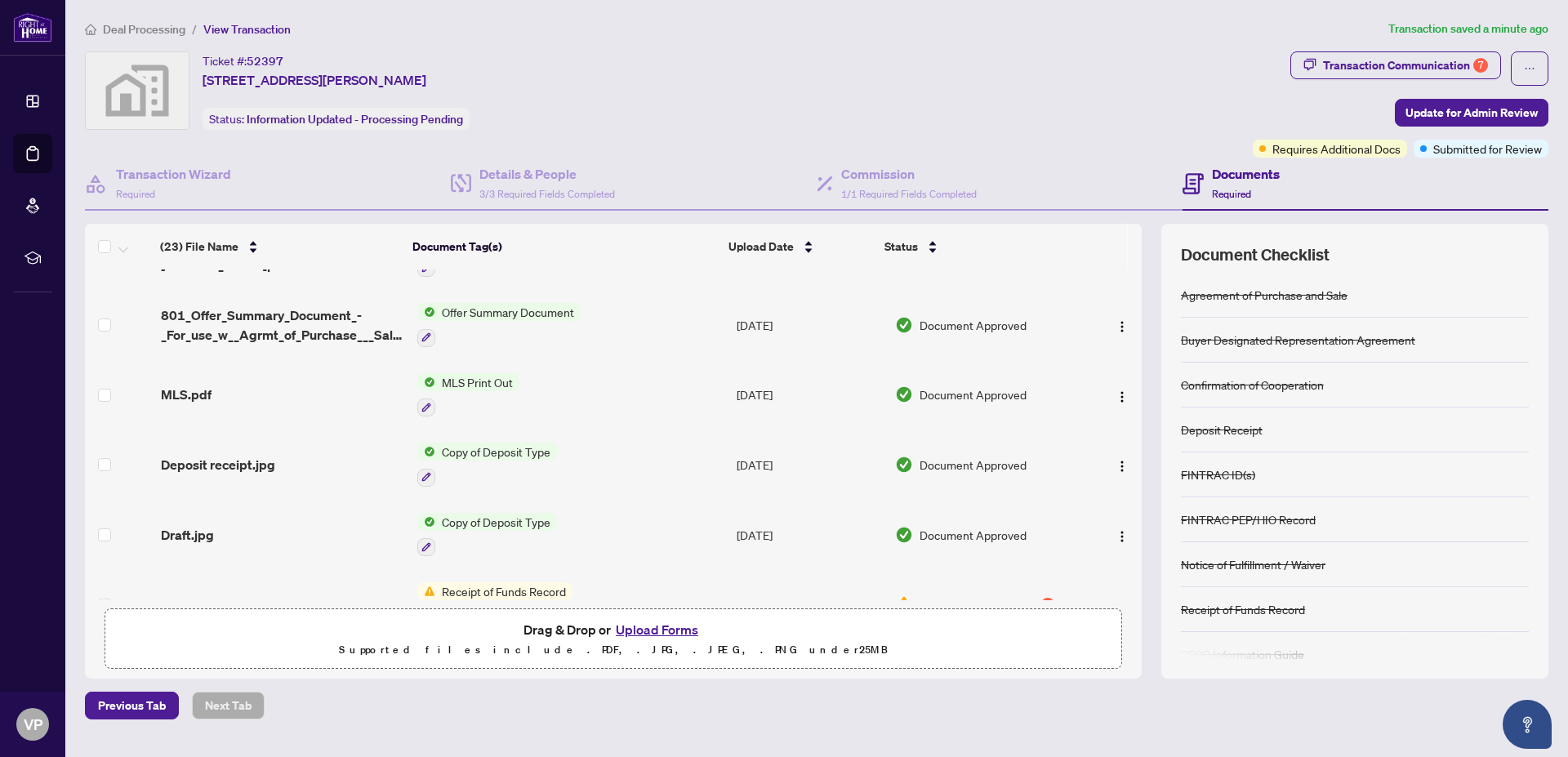
click at [670, 629] on button "Upload Forms" at bounding box center [656, 629] width 92 height 21
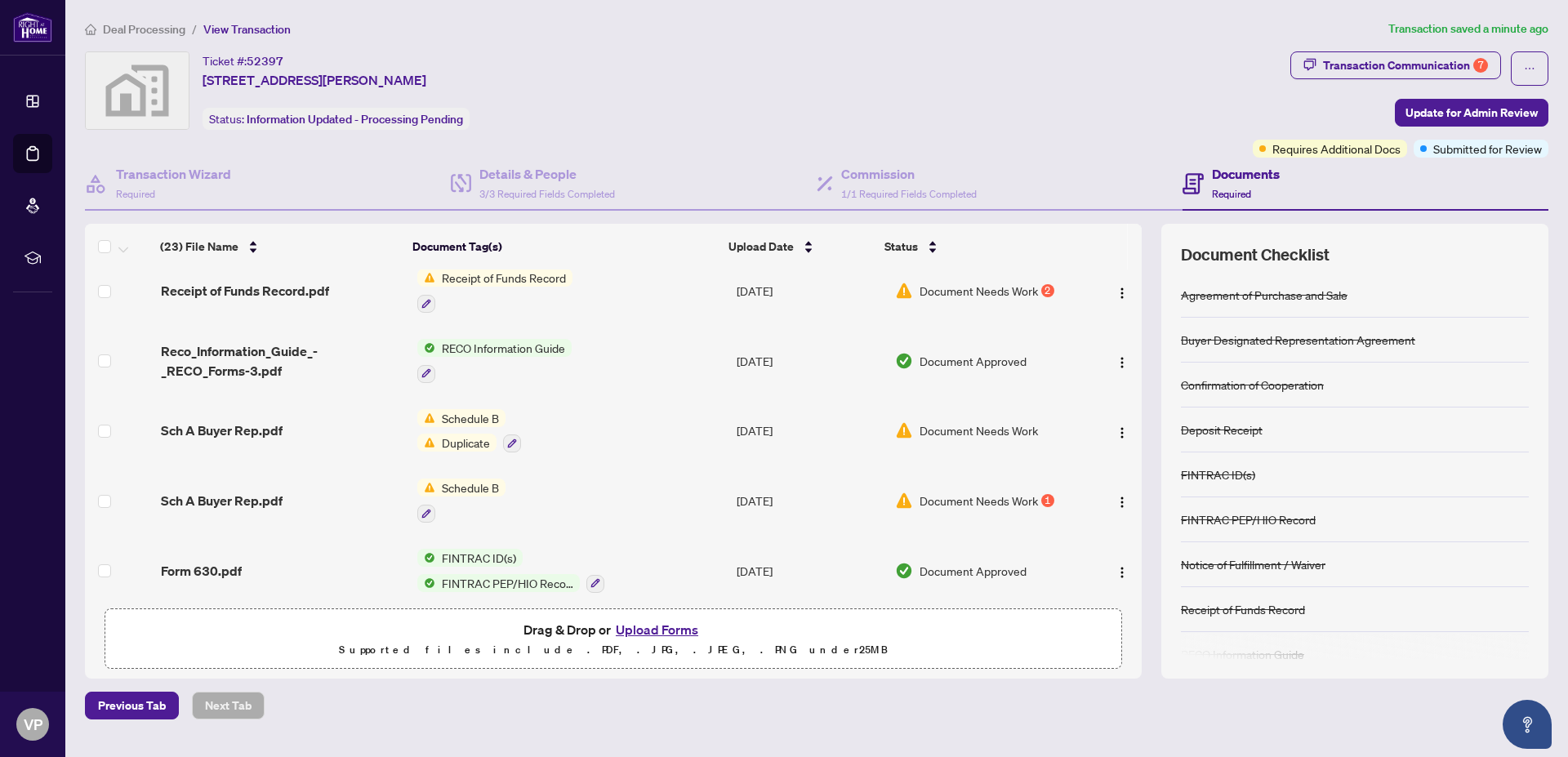
scroll to position [1024, 0]
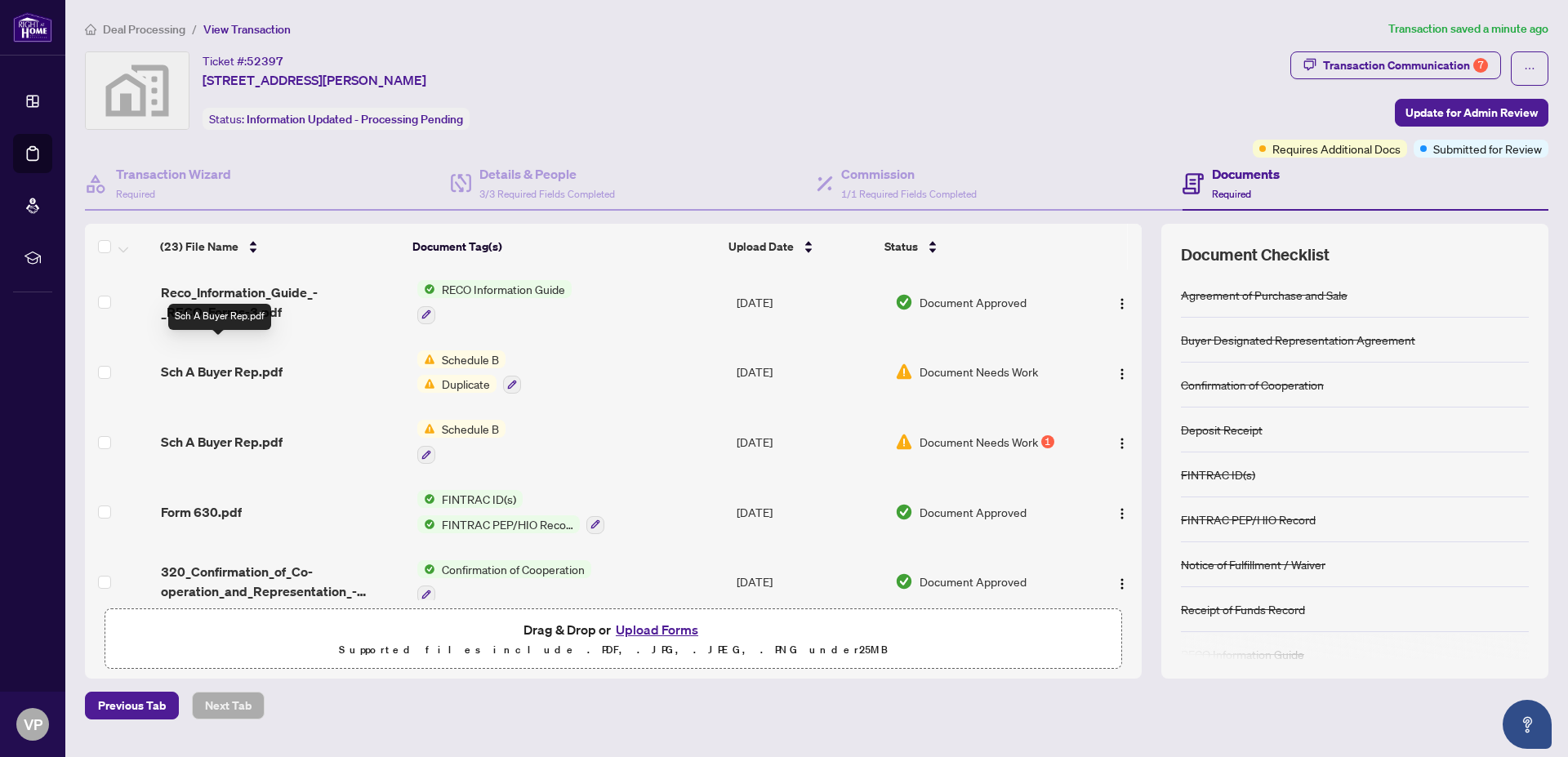
click at [243, 362] on span "Sch A Buyer Rep.pdf" at bounding box center [221, 372] width 122 height 20
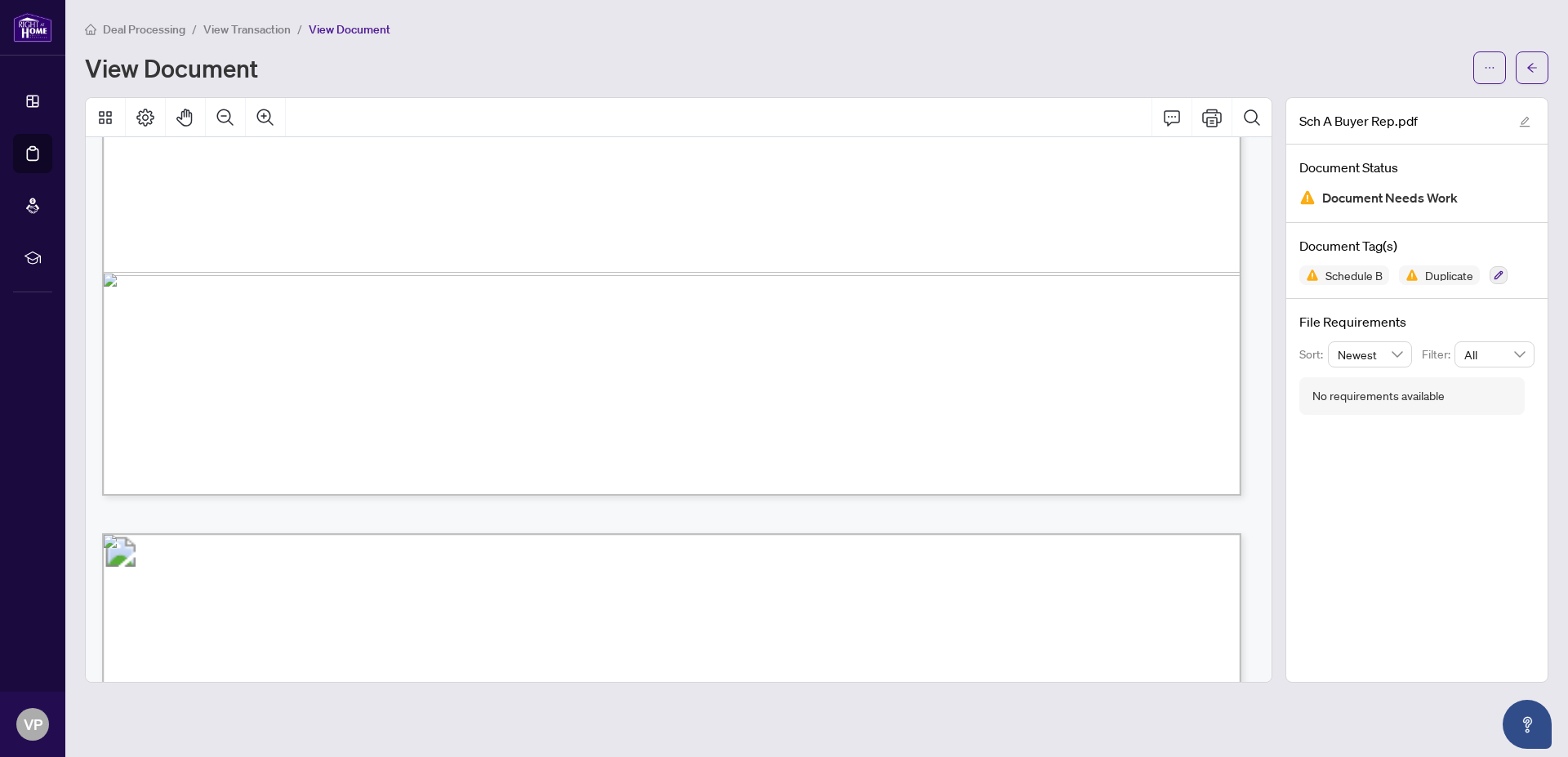
scroll to position [1029, 0]
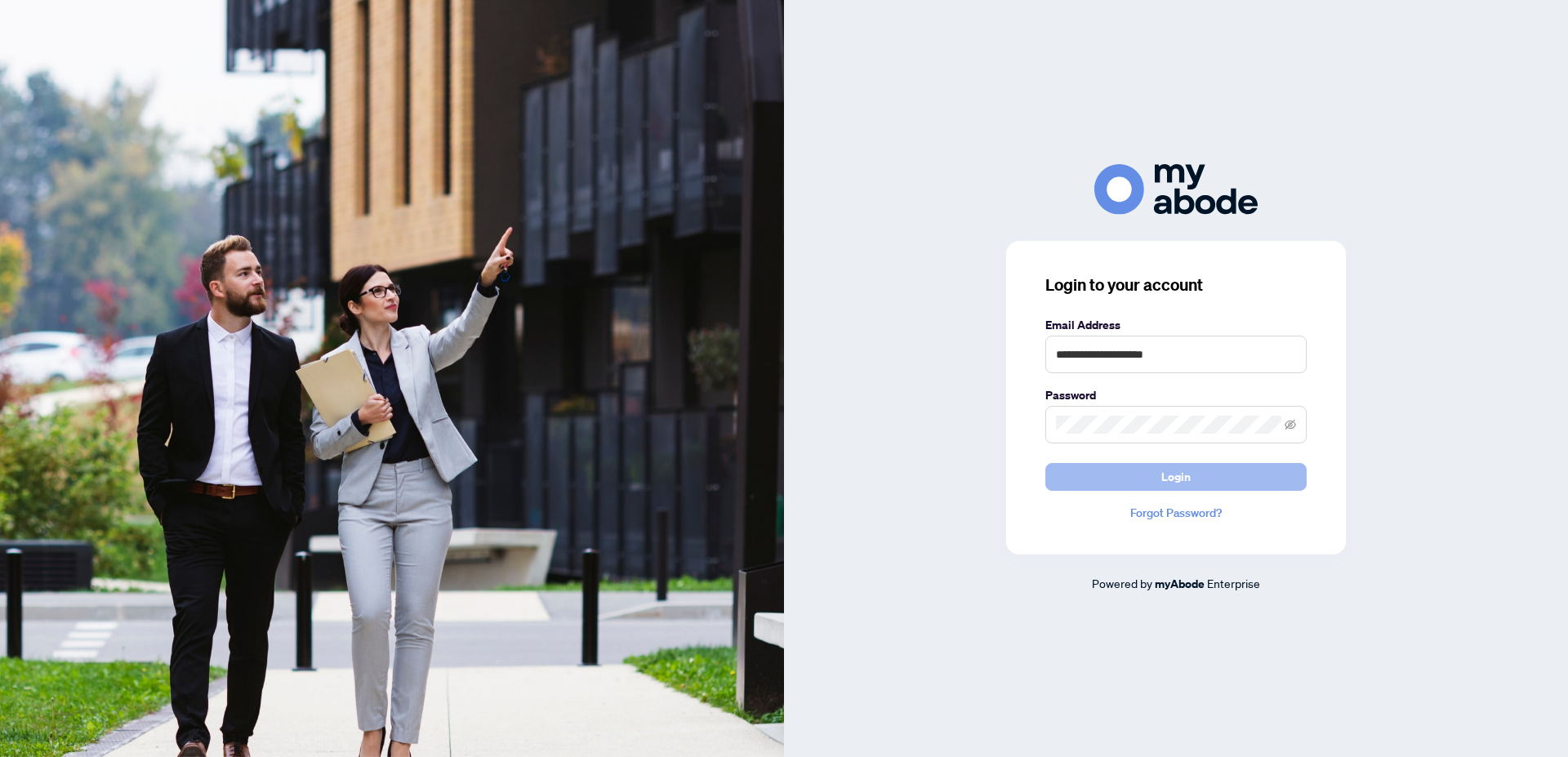
click at [1177, 474] on span "Login" at bounding box center [1176, 477] width 30 height 26
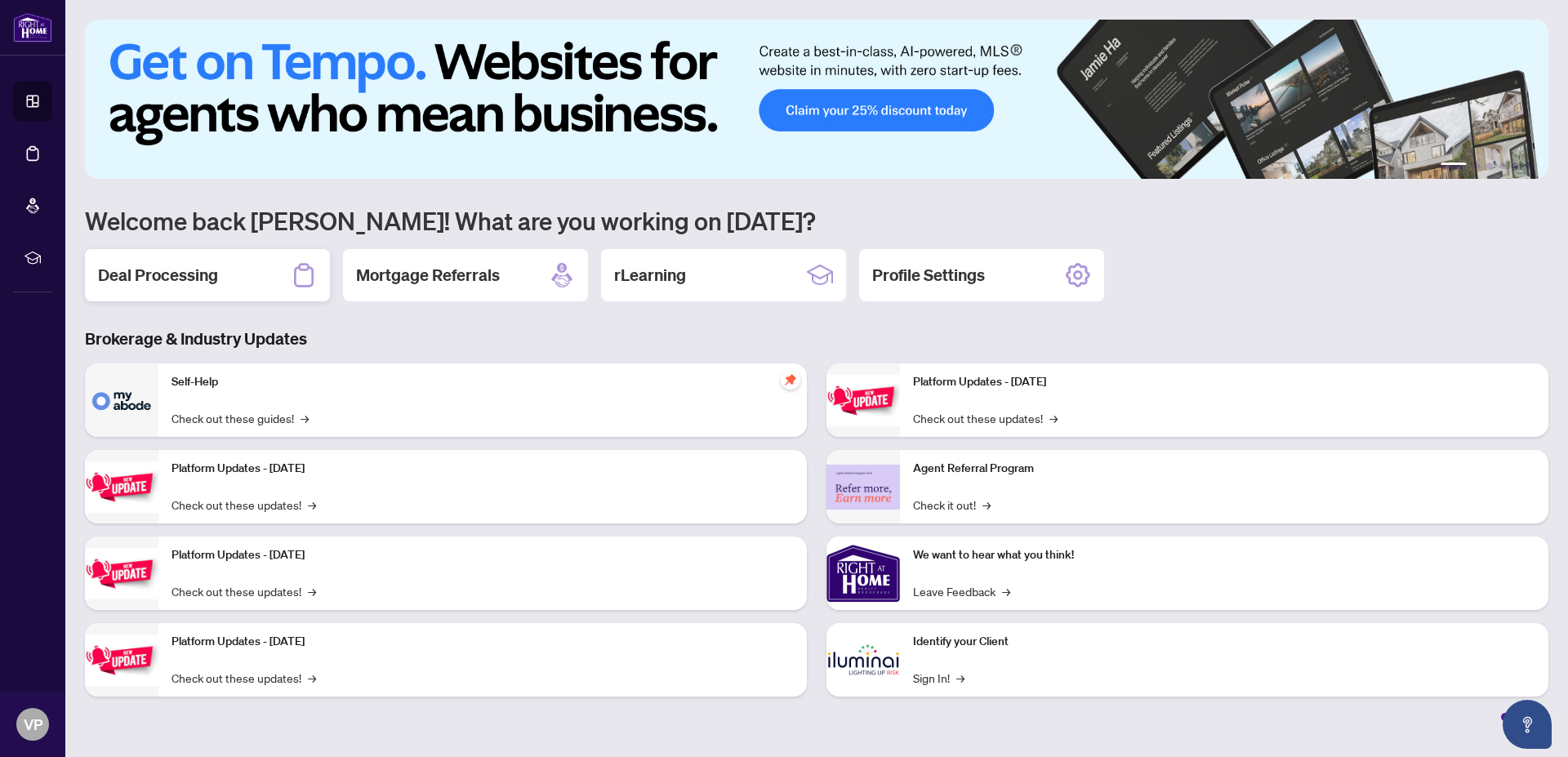
click at [187, 276] on h2 "Deal Processing" at bounding box center [157, 275] width 120 height 23
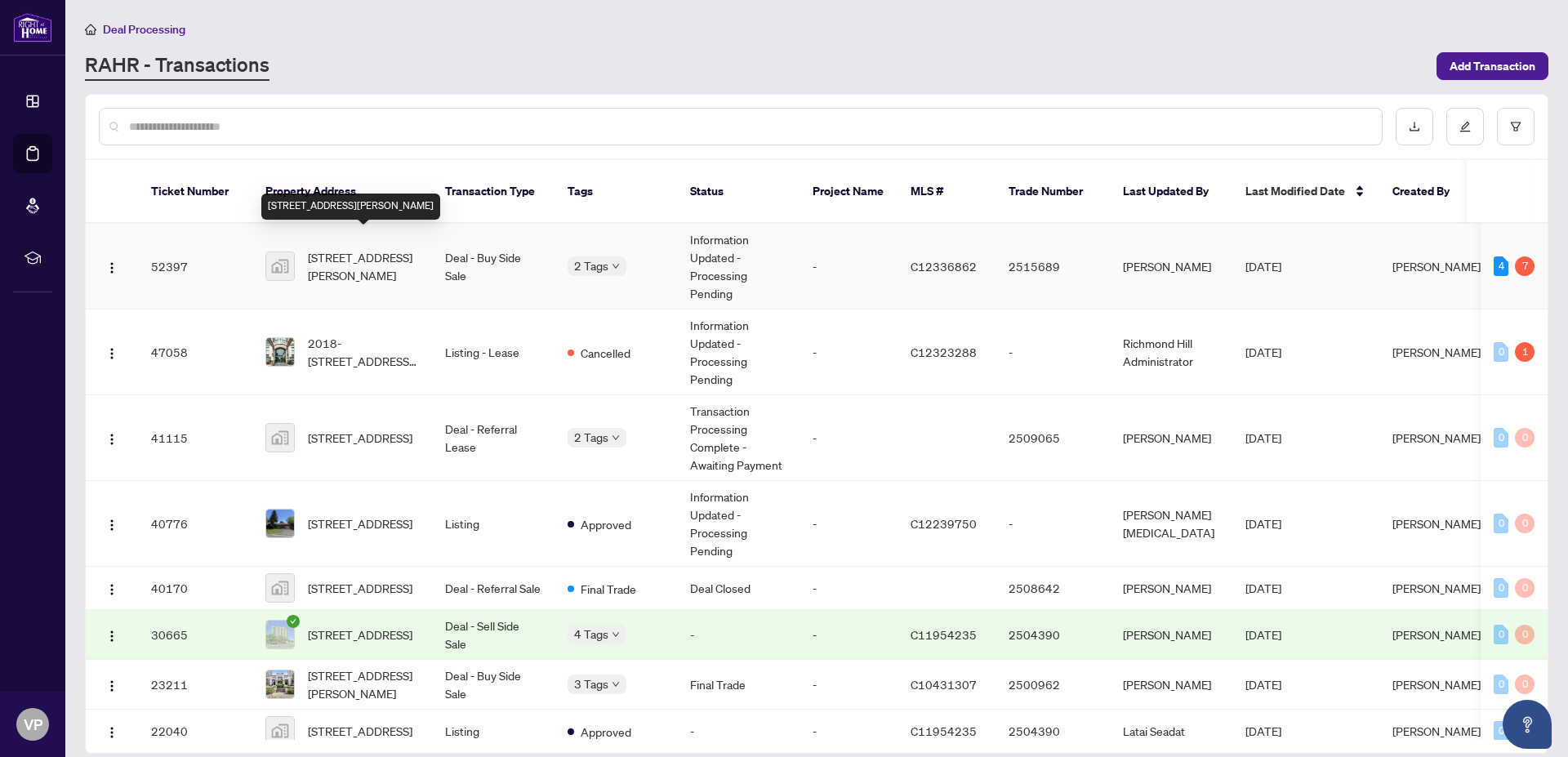
click at [323, 249] on span "[STREET_ADDRESS][PERSON_NAME]" at bounding box center [363, 266] width 111 height 36
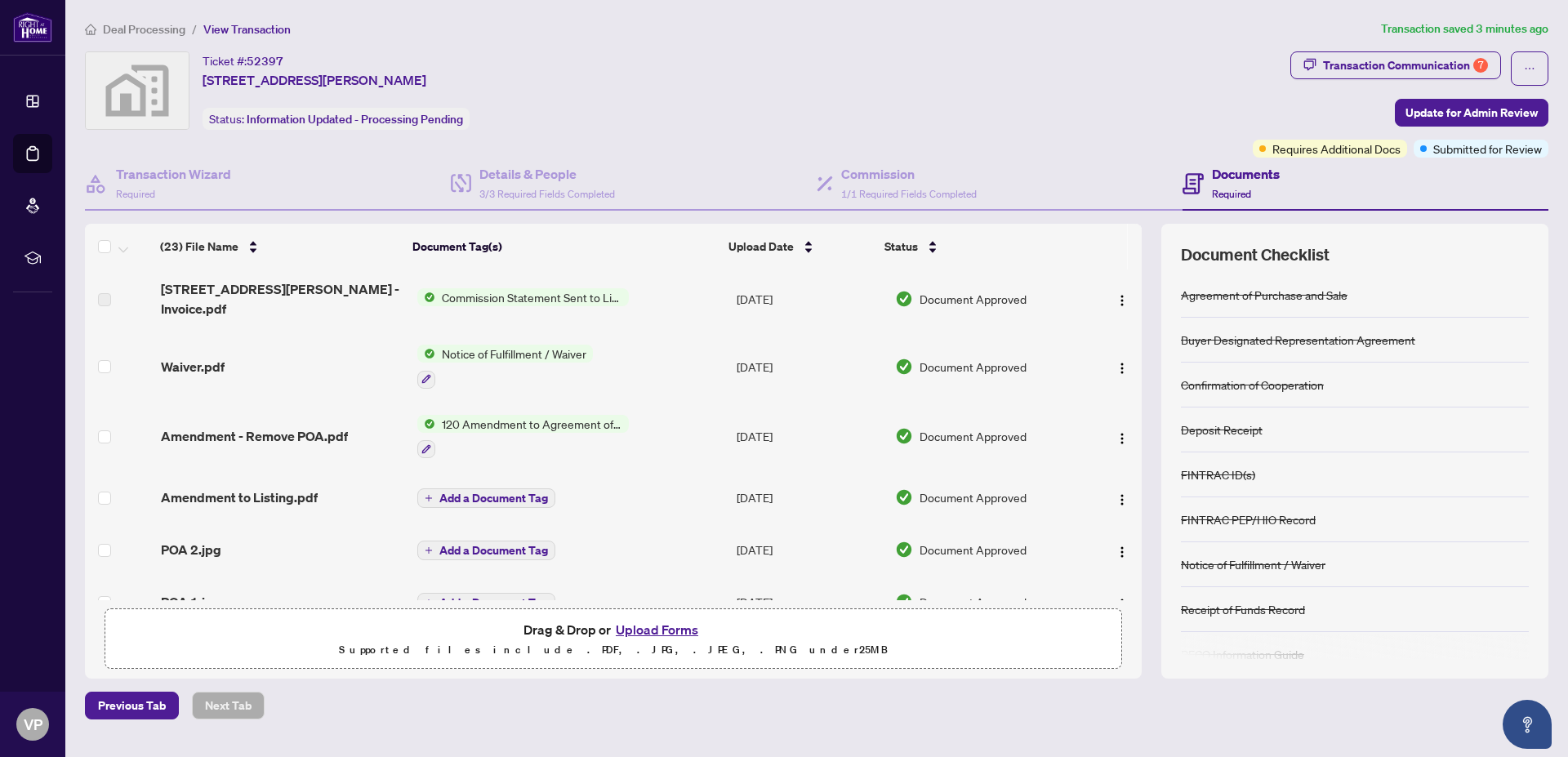
scroll to position [279, 0]
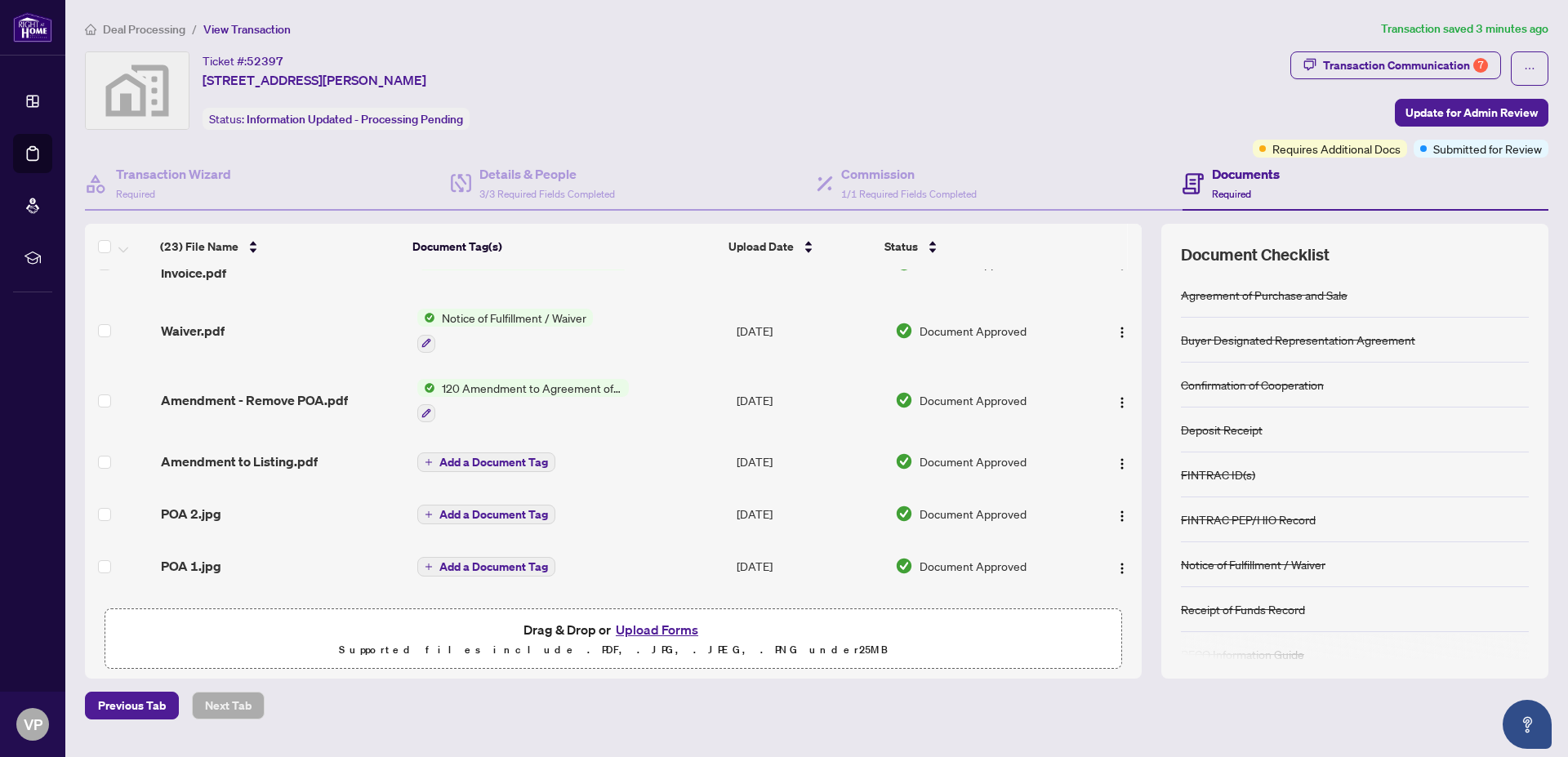
click at [674, 629] on button "Upload Forms" at bounding box center [656, 629] width 92 height 21
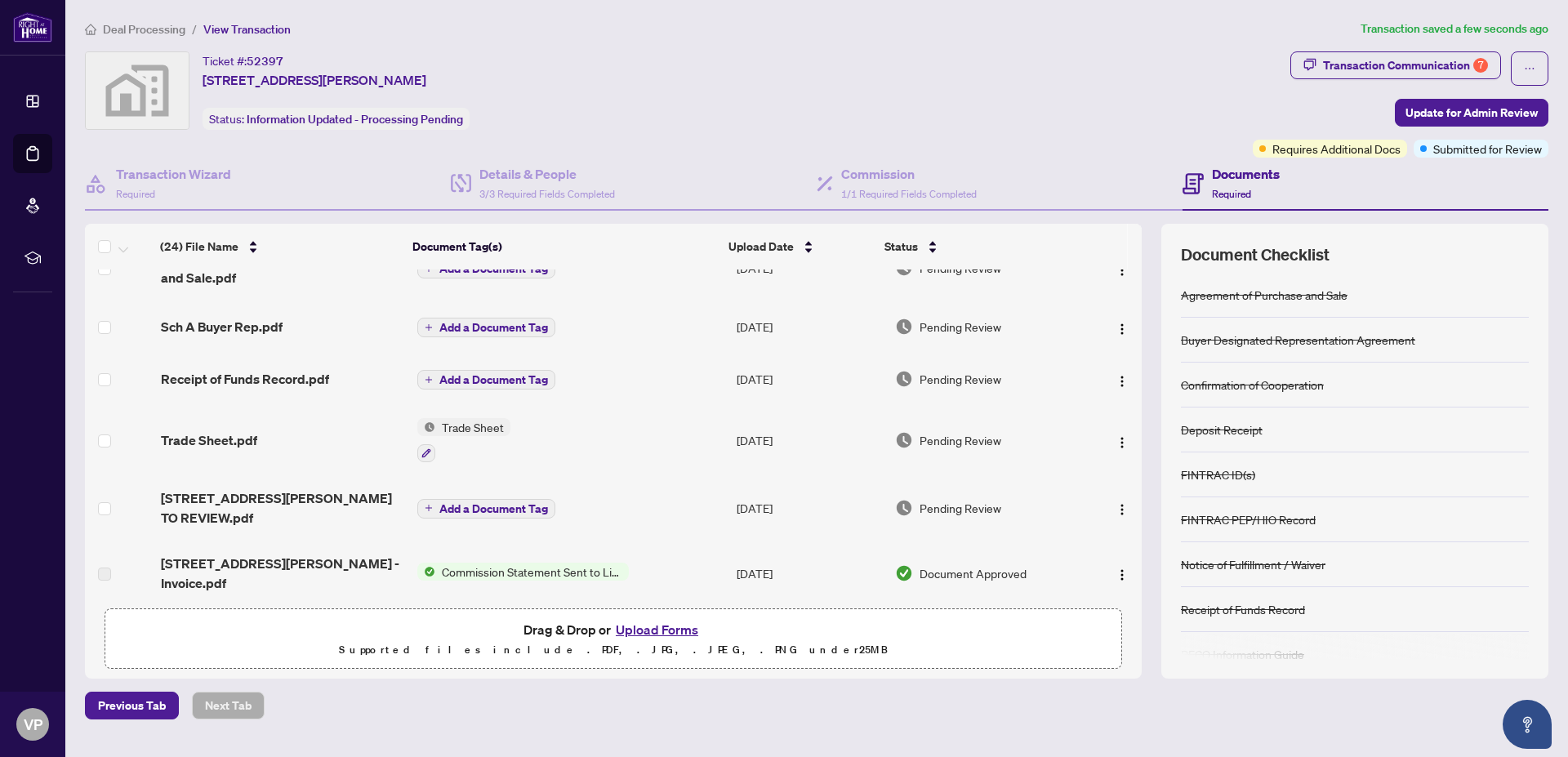
scroll to position [0, 0]
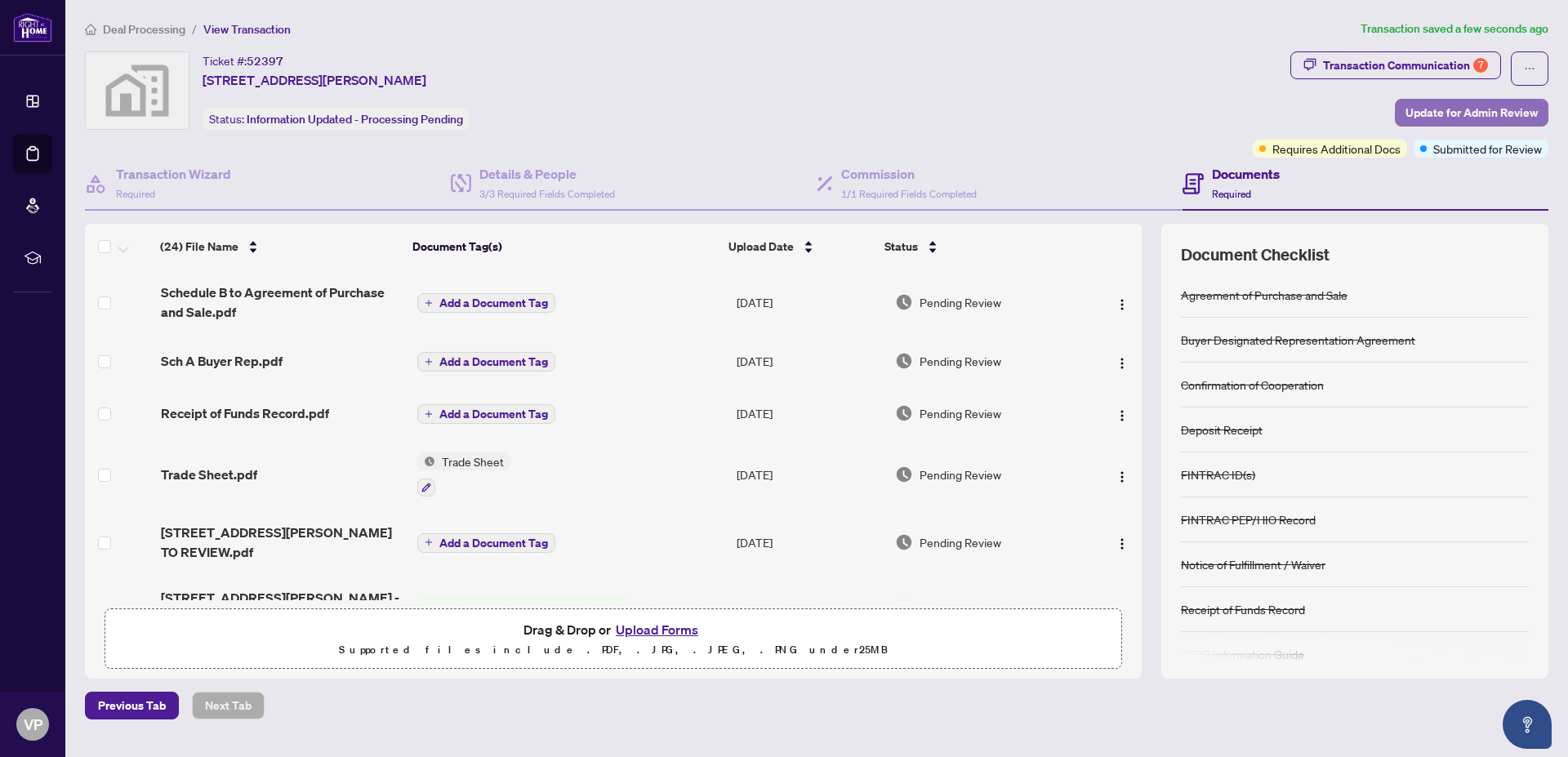
click at [1481, 111] on span "Update for Admin Review" at bounding box center [1471, 113] width 132 height 26
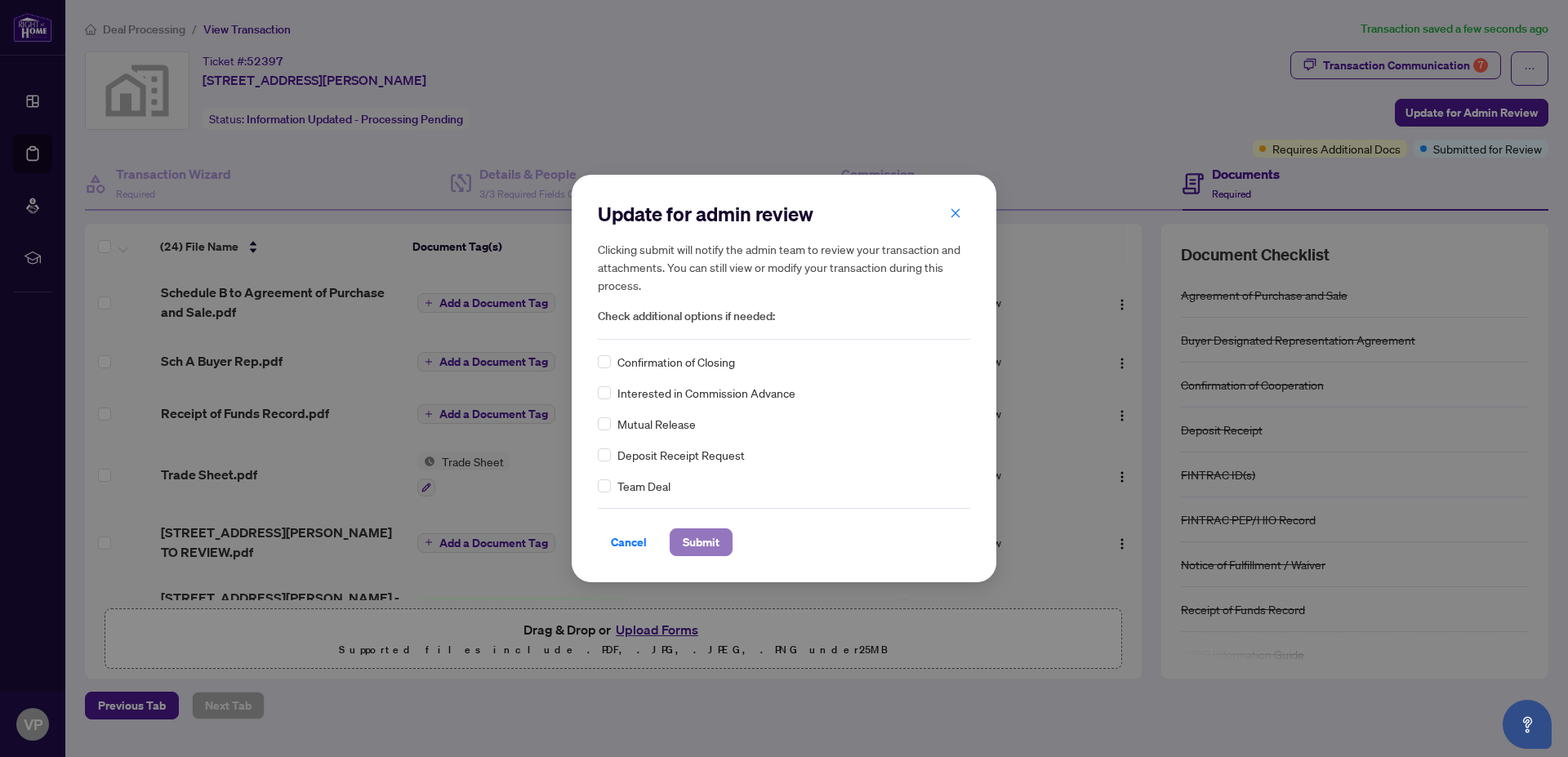
click at [702, 539] on span "Submit" at bounding box center [700, 543] width 36 height 26
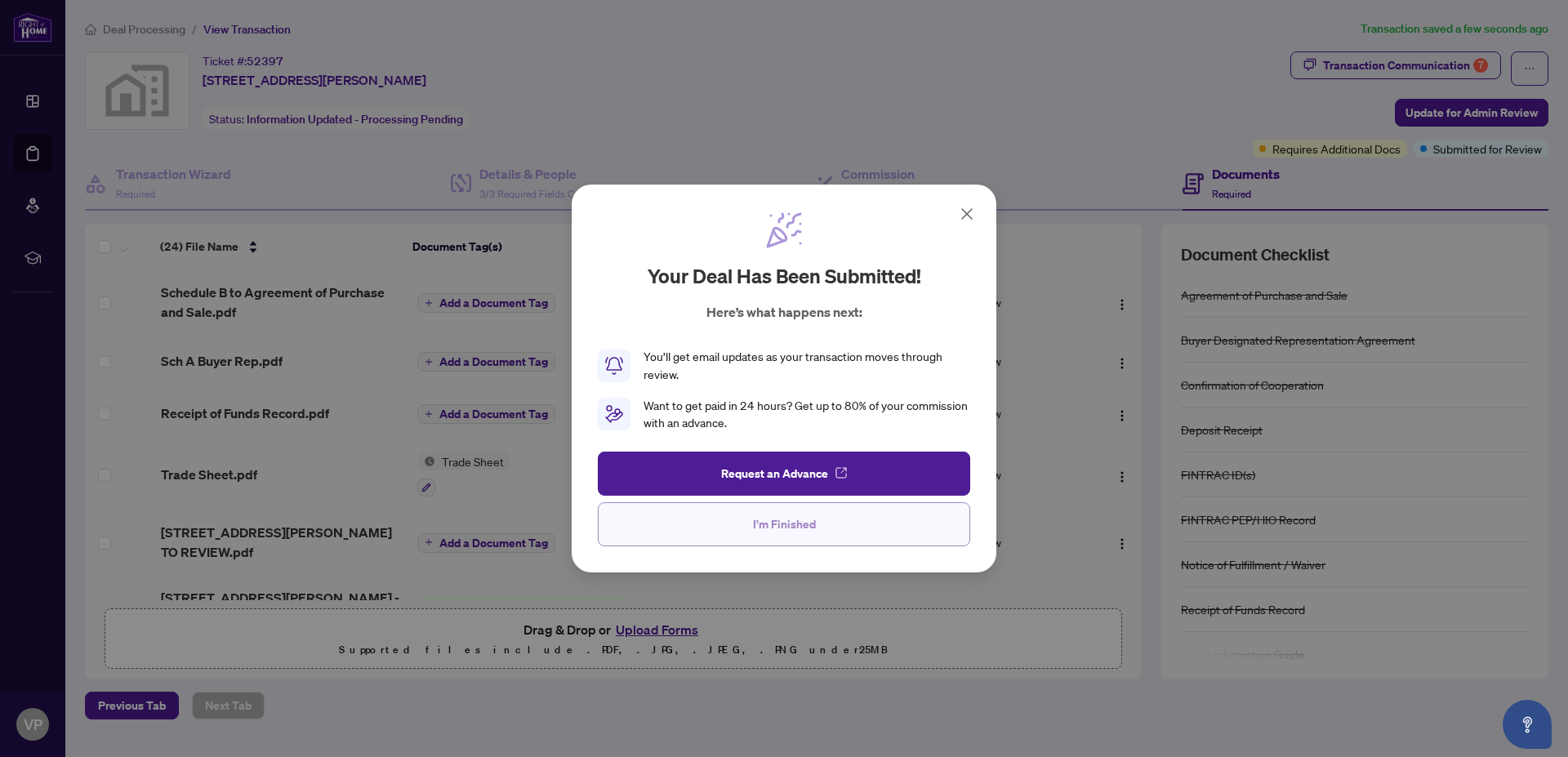
click at [784, 523] on span "I'm Finished" at bounding box center [784, 524] width 63 height 26
